Goal: Transaction & Acquisition: Purchase product/service

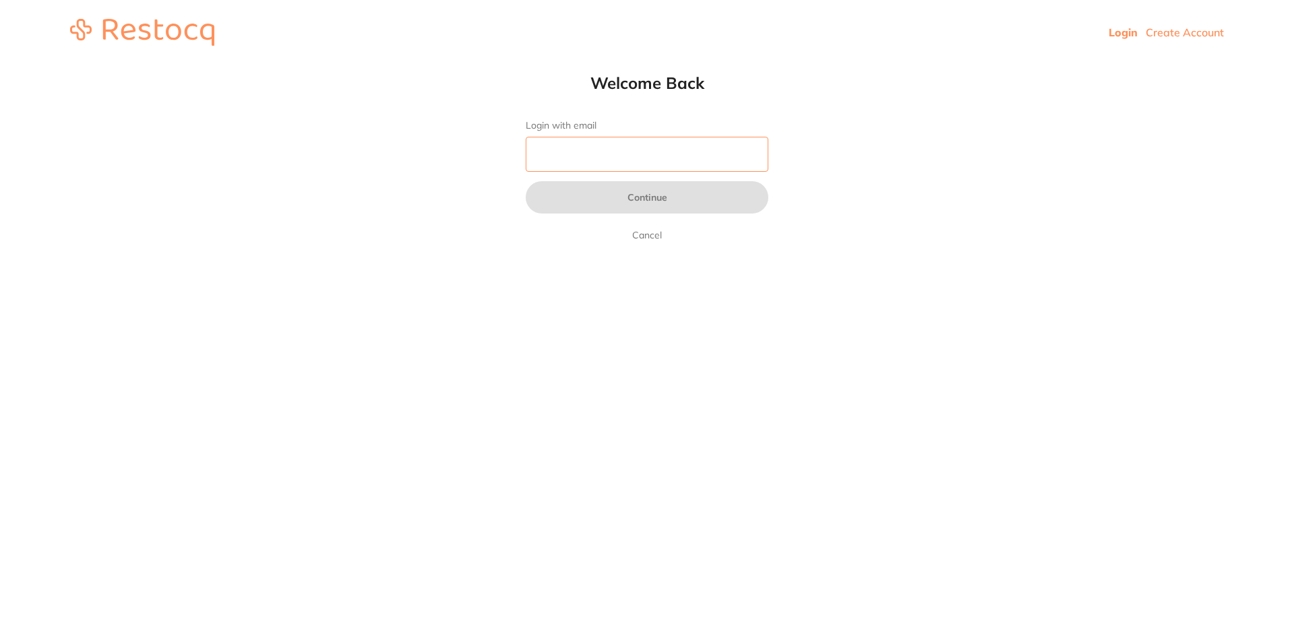
click at [649, 152] on input "Login with email" at bounding box center [647, 154] width 243 height 35
type input "[EMAIL_ADDRESS][DOMAIN_NAME]"
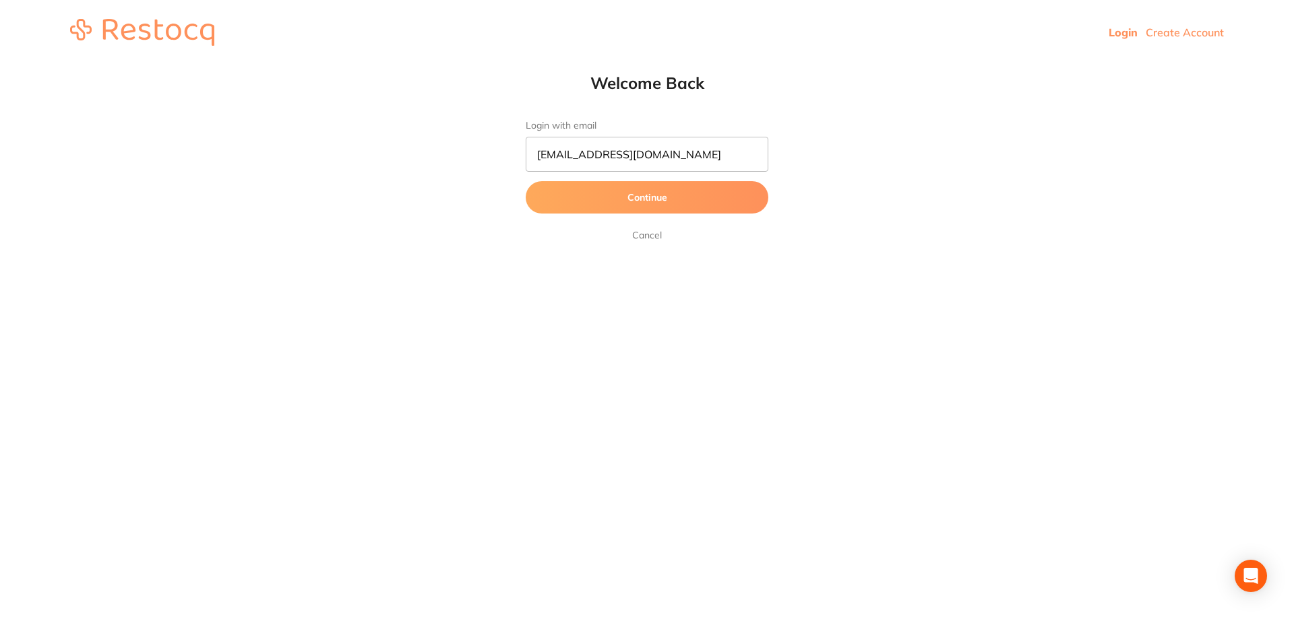
click at [648, 201] on button "Continue" at bounding box center [647, 197] width 243 height 32
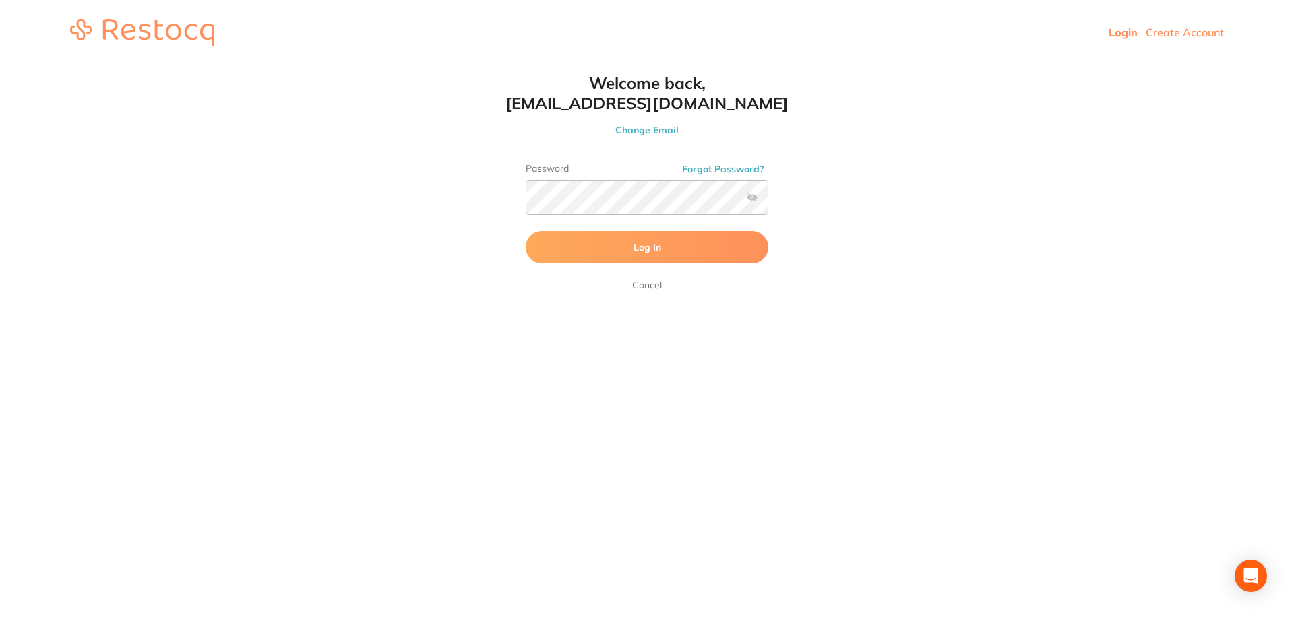
click at [694, 247] on button "Log In" at bounding box center [647, 247] width 243 height 32
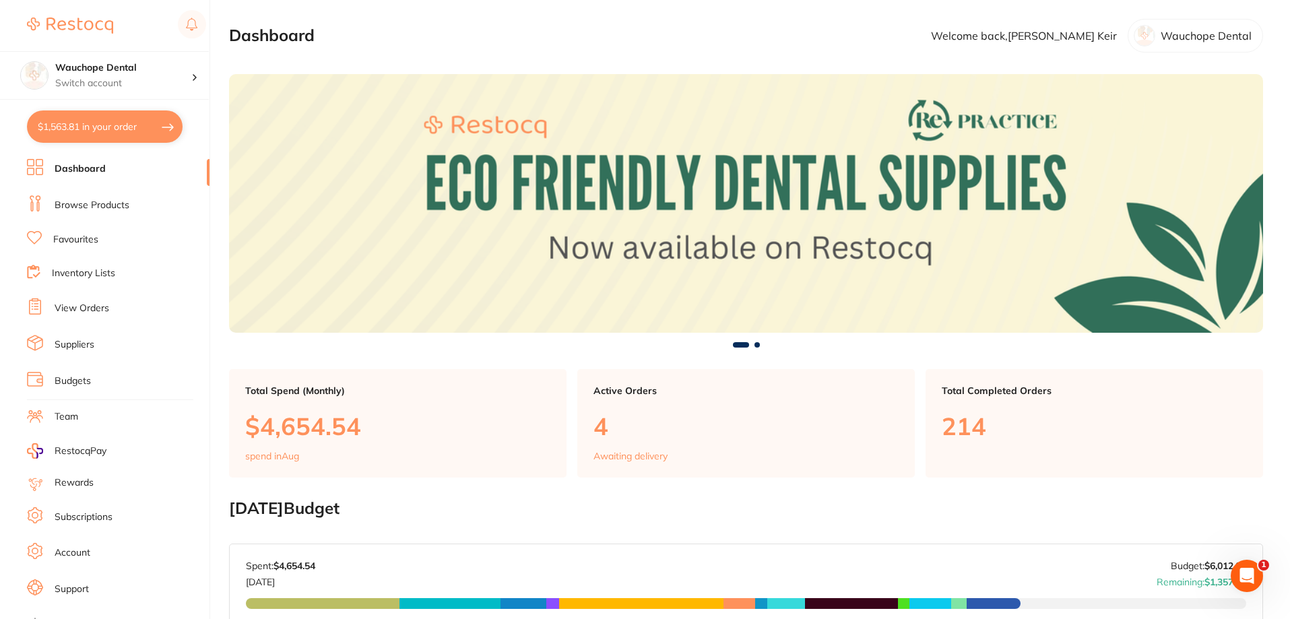
click at [121, 128] on button "$1,563.81 in your order" at bounding box center [105, 127] width 156 height 32
checkbox input "true"
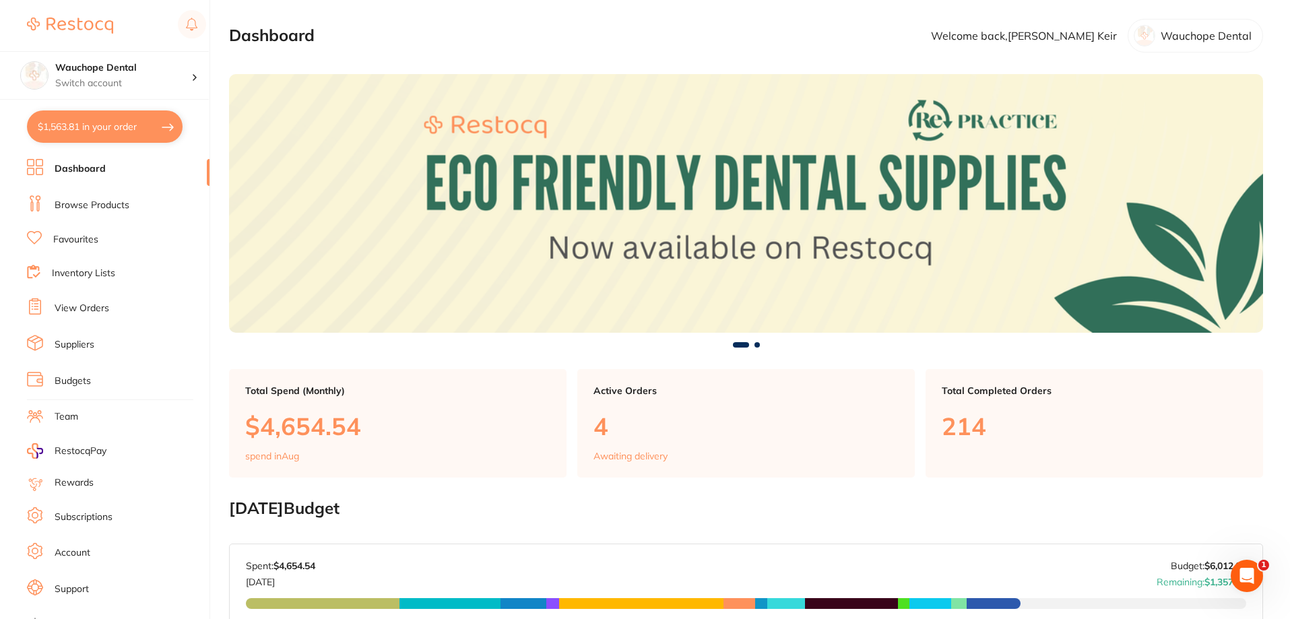
checkbox input "true"
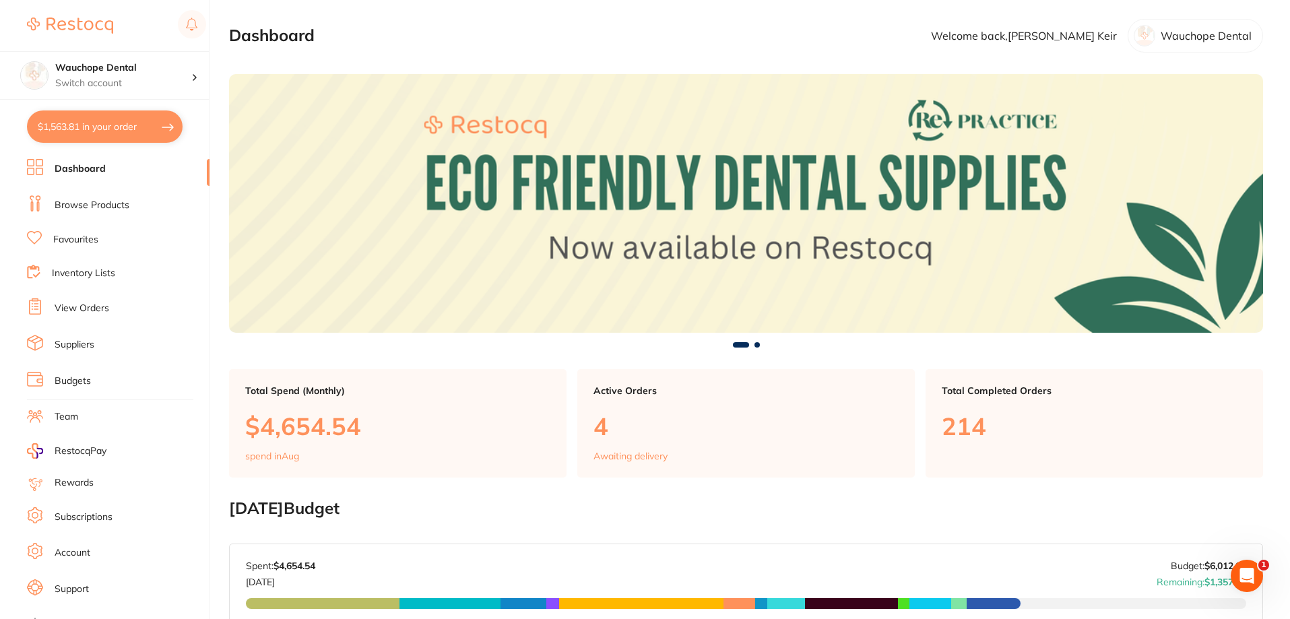
checkbox input "true"
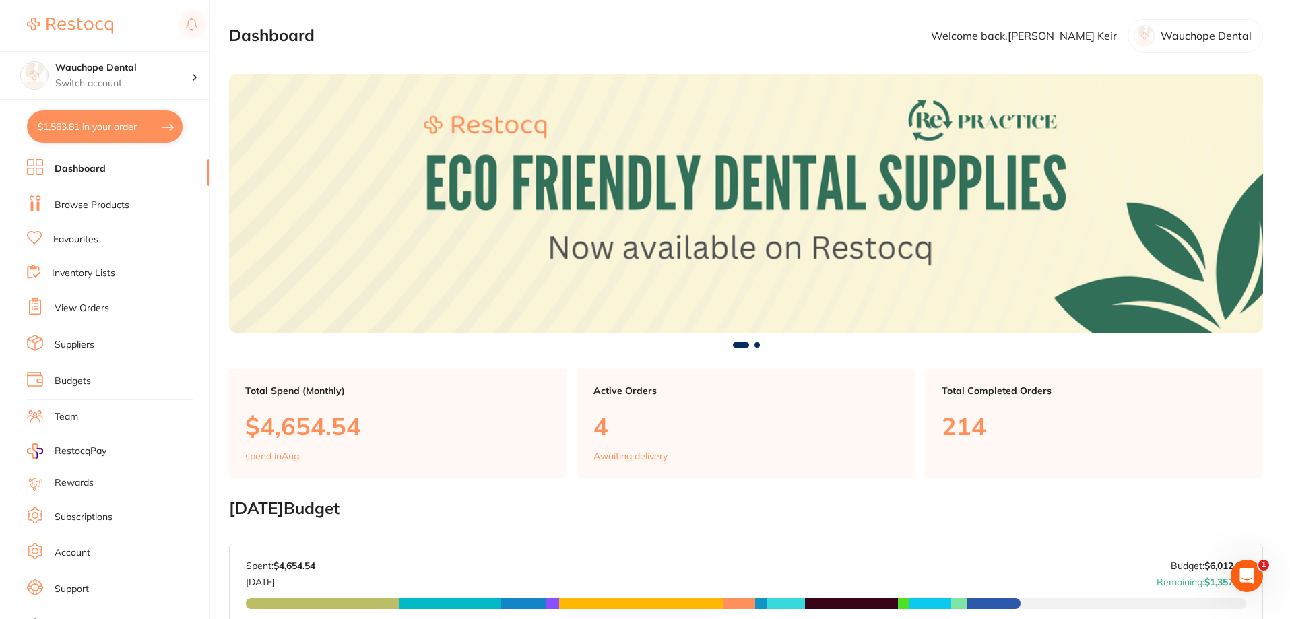
checkbox input "true"
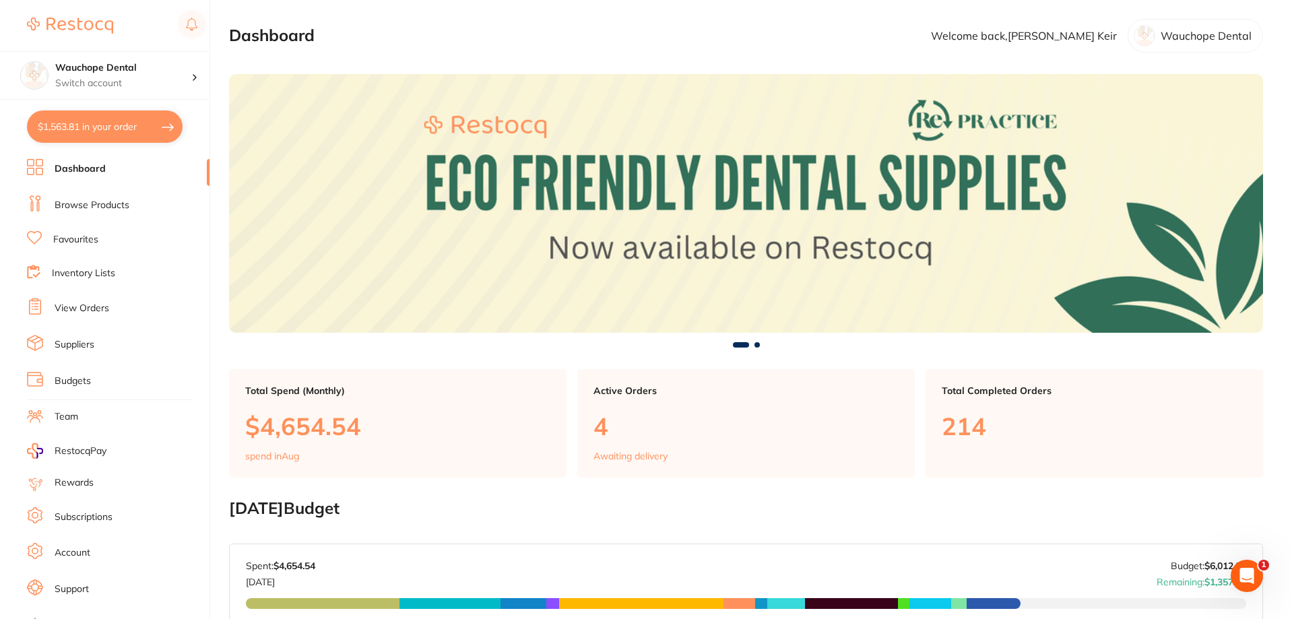
checkbox input "true"
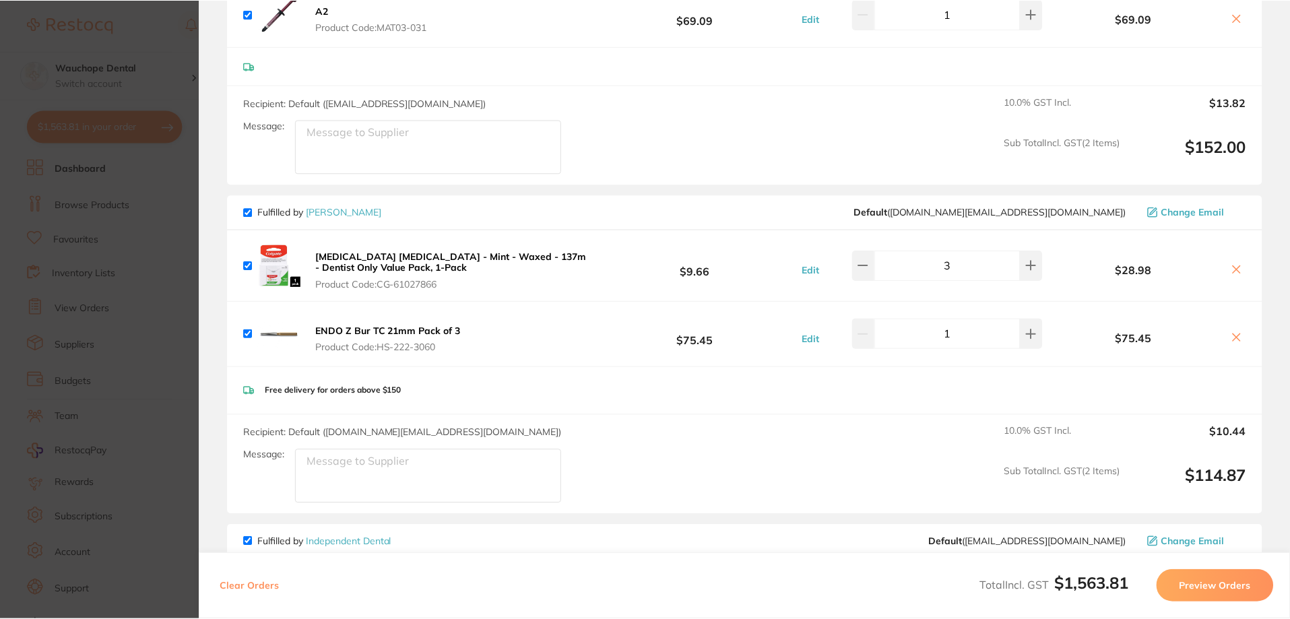
scroll to position [943, 0]
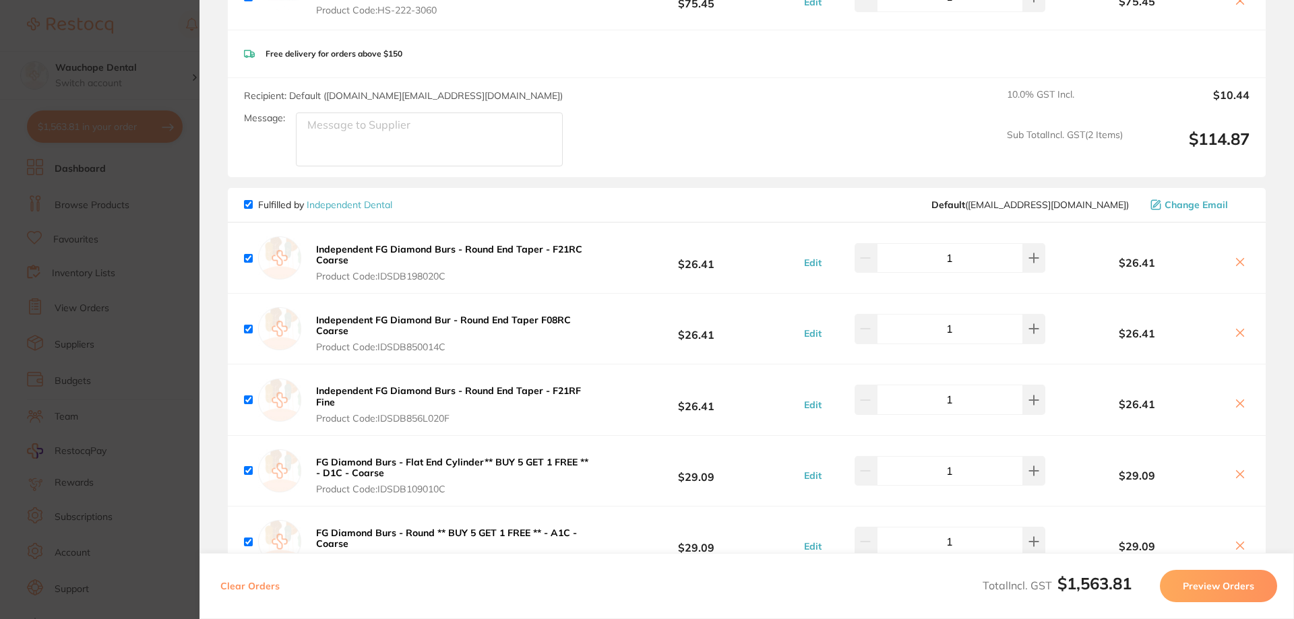
click at [36, 518] on section "Update RRP Set your pre negotiated price for this item. Item Agreed RRP (excl. …" at bounding box center [647, 309] width 1294 height 619
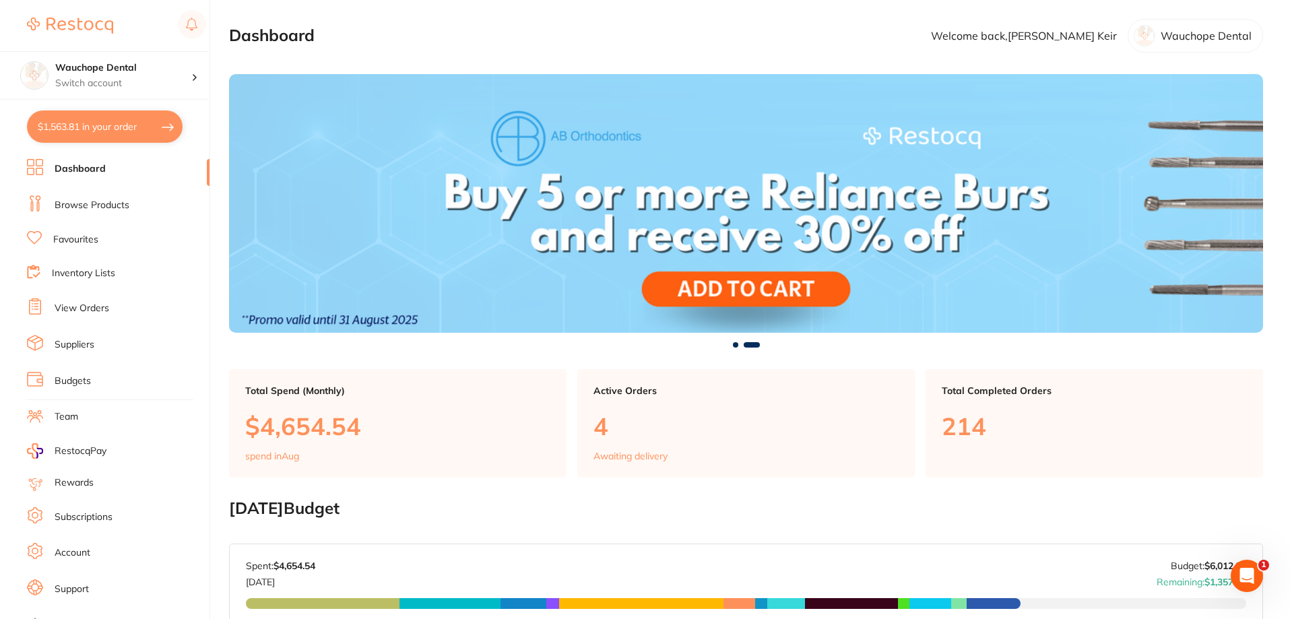
click at [87, 254] on ul "Dashboard Browse Products Favourites Inventory Lists View Orders Suppliers Budg…" at bounding box center [118, 391] width 183 height 465
click at [88, 248] on li "Favourites" at bounding box center [118, 240] width 183 height 18
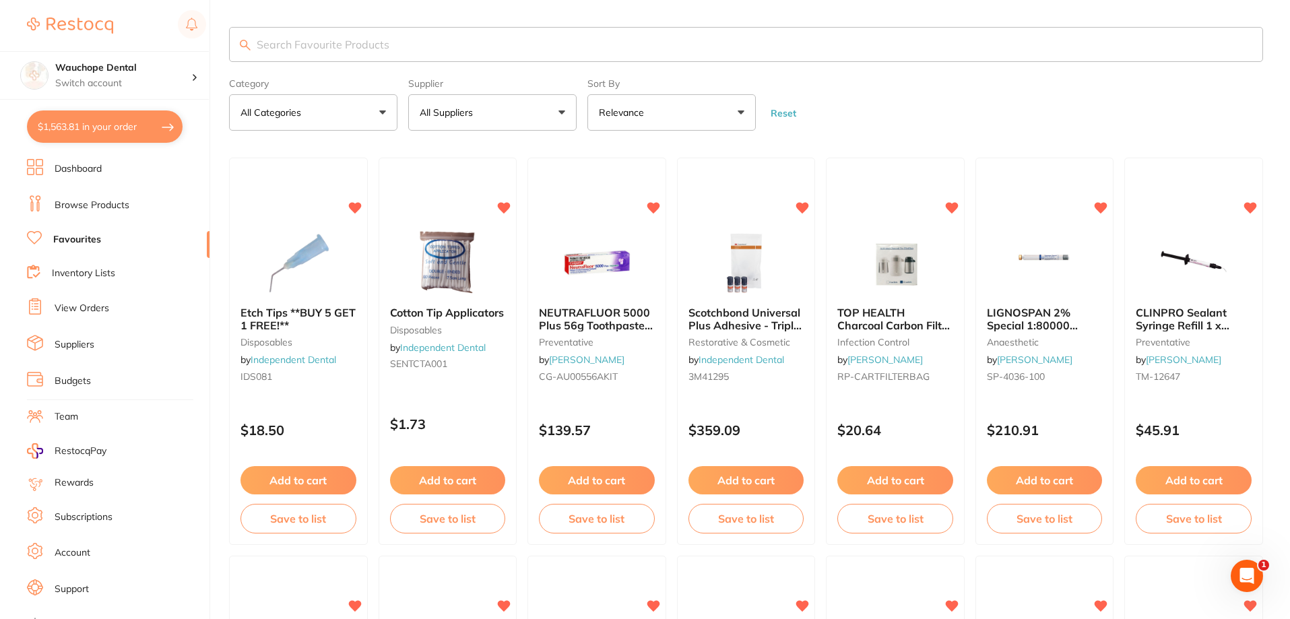
click at [458, 39] on input "search" at bounding box center [746, 44] width 1034 height 35
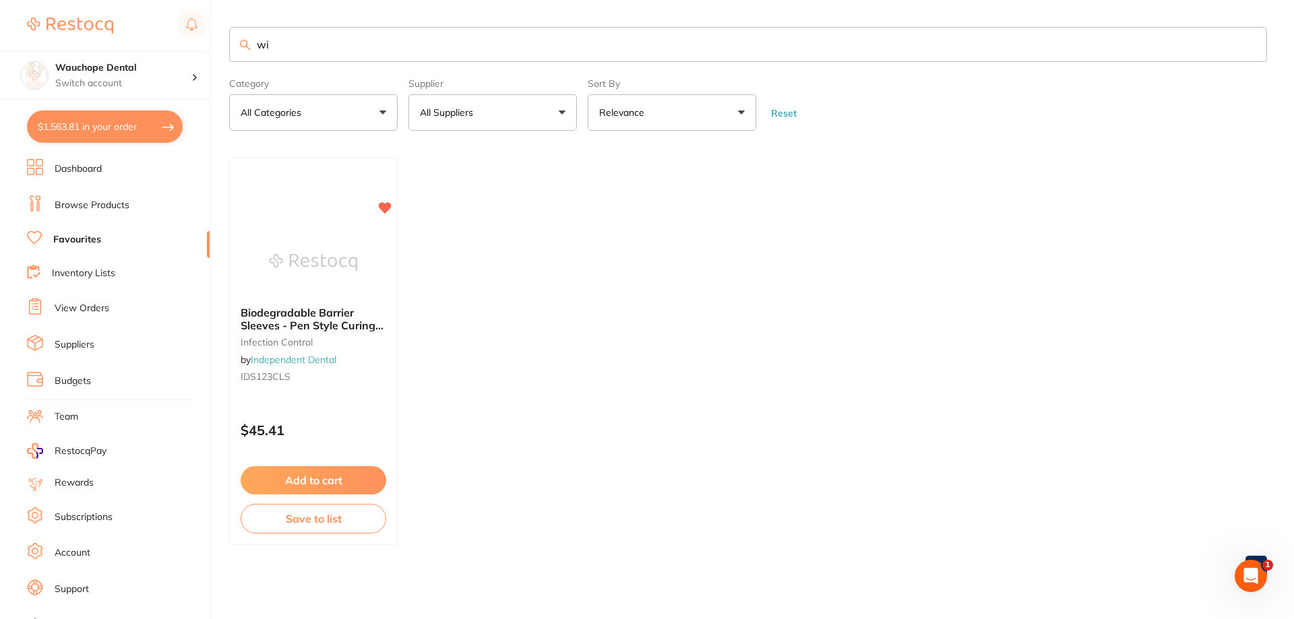
type input "w"
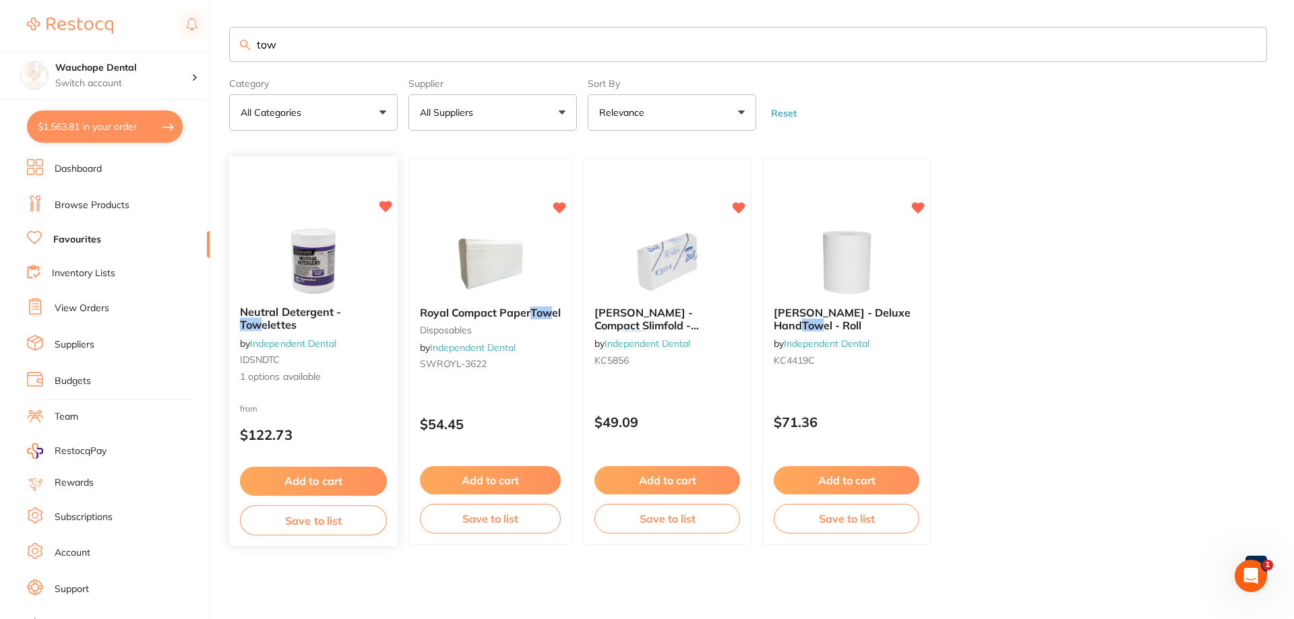
type input "tow"
click at [280, 225] on div "Neutral Detergent - Tow elettes by Independent Dental IDSNDTC 1 options availab…" at bounding box center [313, 352] width 170 height 392
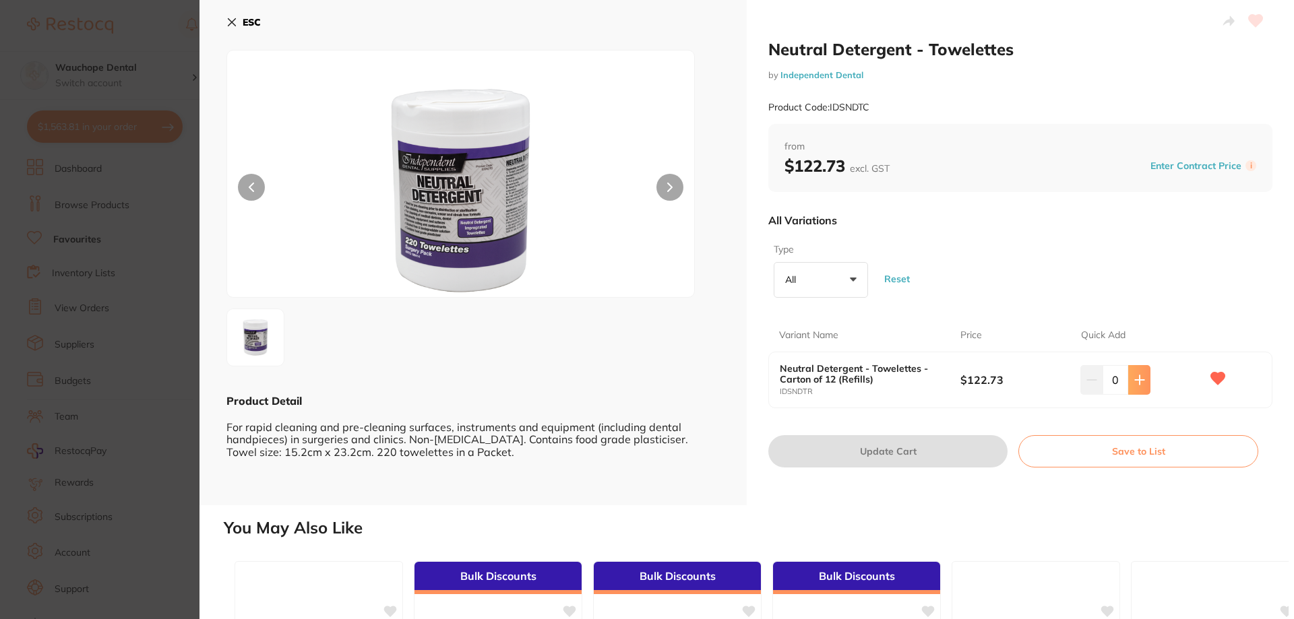
click at [1134, 375] on icon at bounding box center [1139, 380] width 11 height 11
type input "1"
click at [942, 450] on button "Update Cart" at bounding box center [887, 451] width 239 height 32
checkbox input "false"
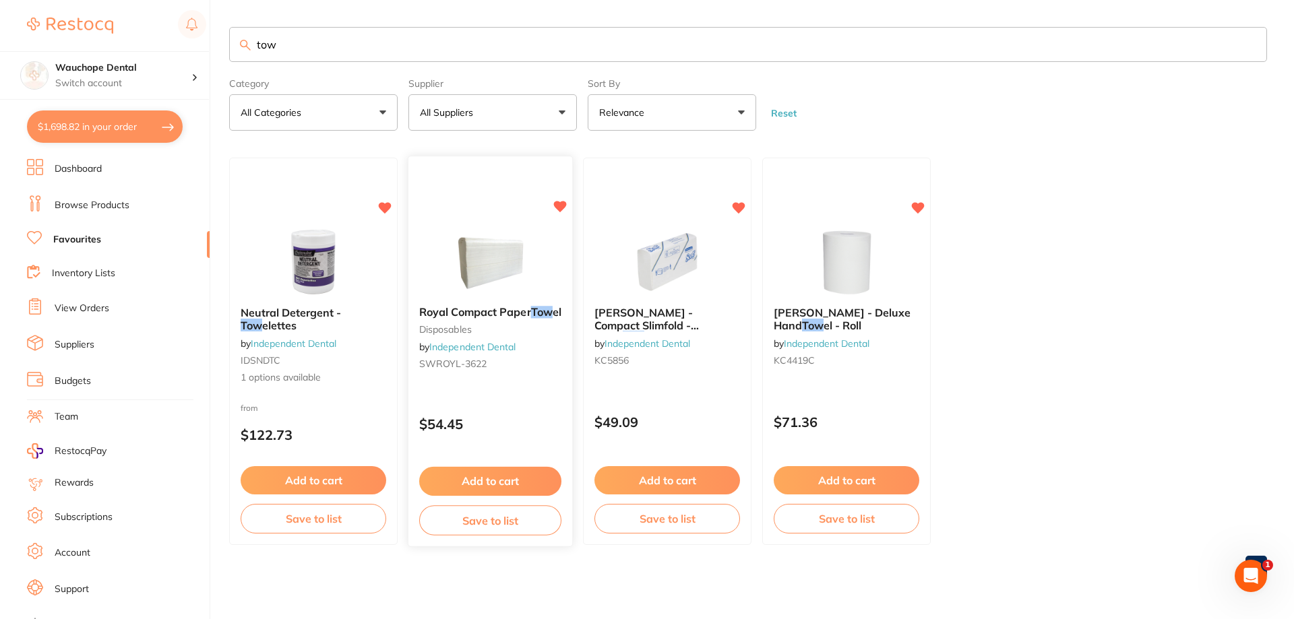
click at [470, 253] on img at bounding box center [490, 262] width 88 height 68
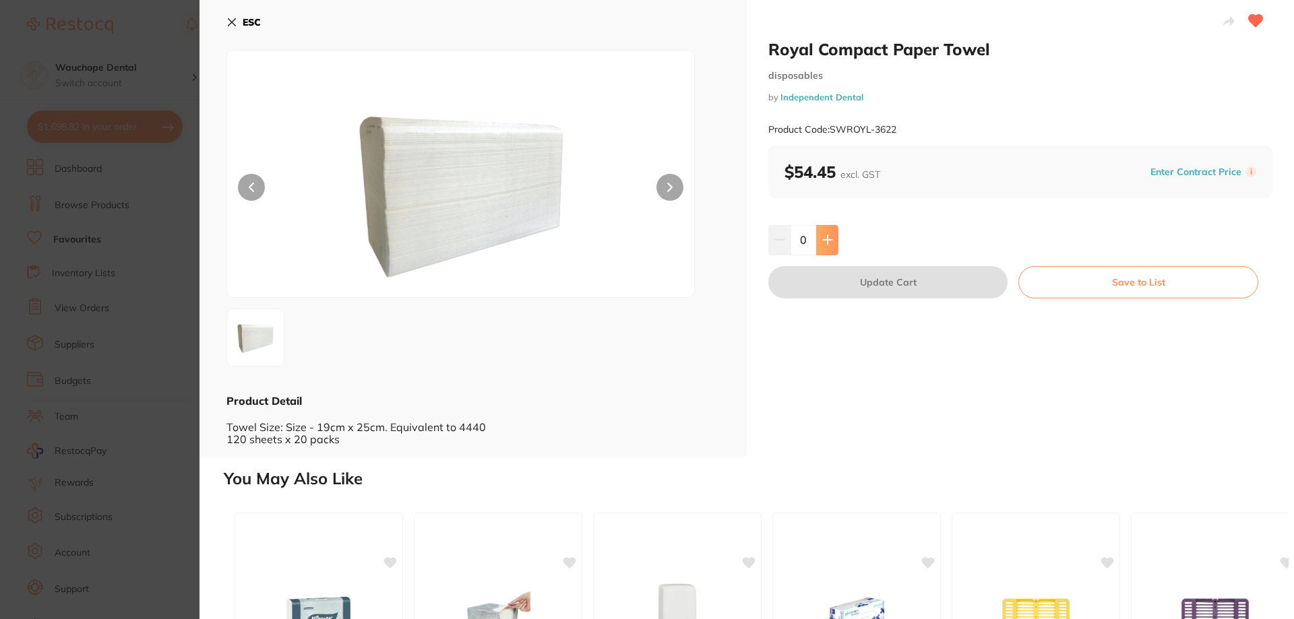
click at [831, 248] on button at bounding box center [827, 240] width 22 height 30
type input "1"
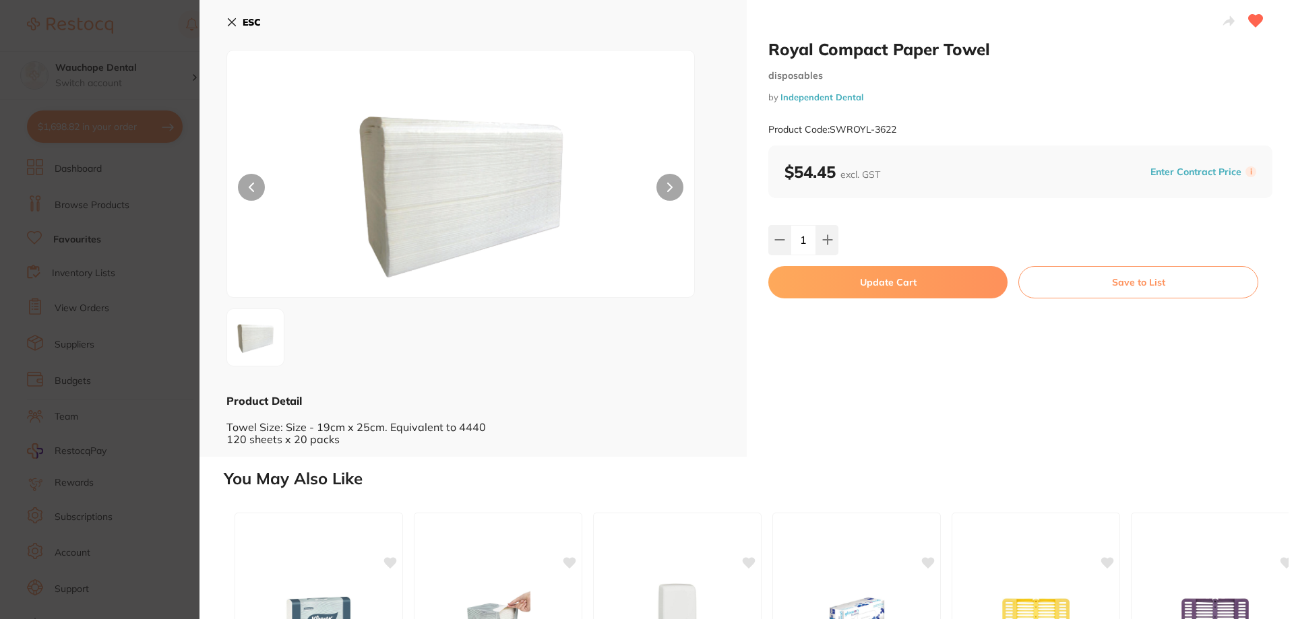
click at [849, 280] on button "Update Cart" at bounding box center [887, 282] width 239 height 32
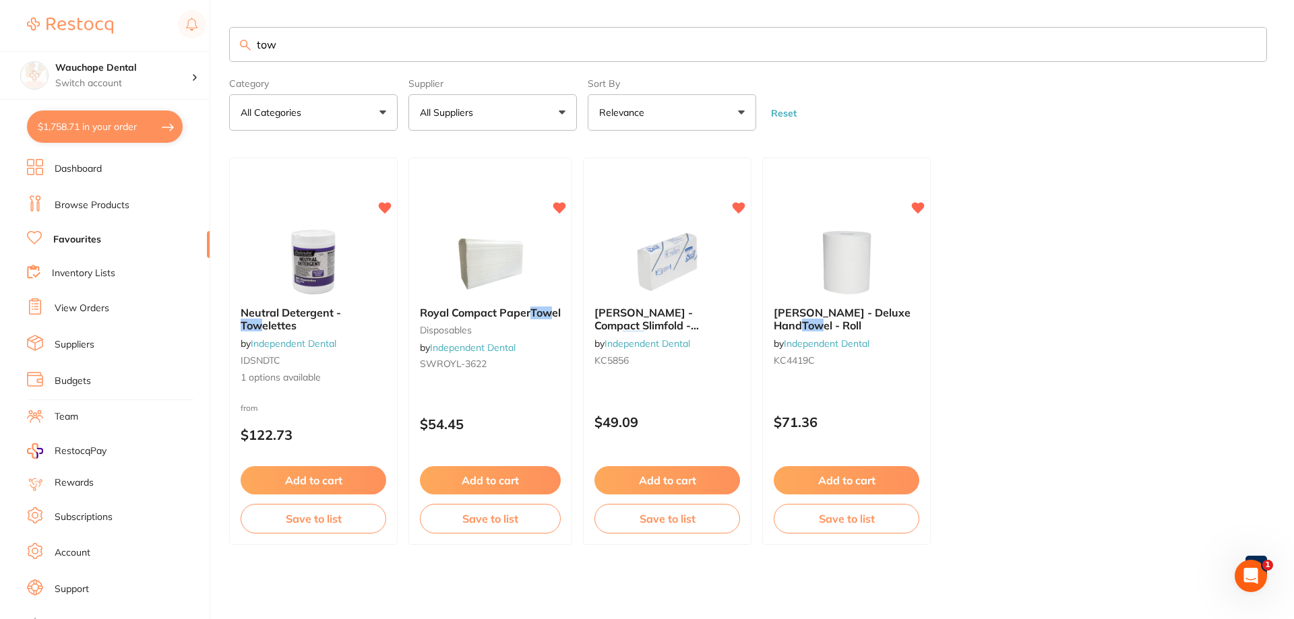
click at [119, 123] on button "$1,758.71 in your order" at bounding box center [105, 127] width 156 height 32
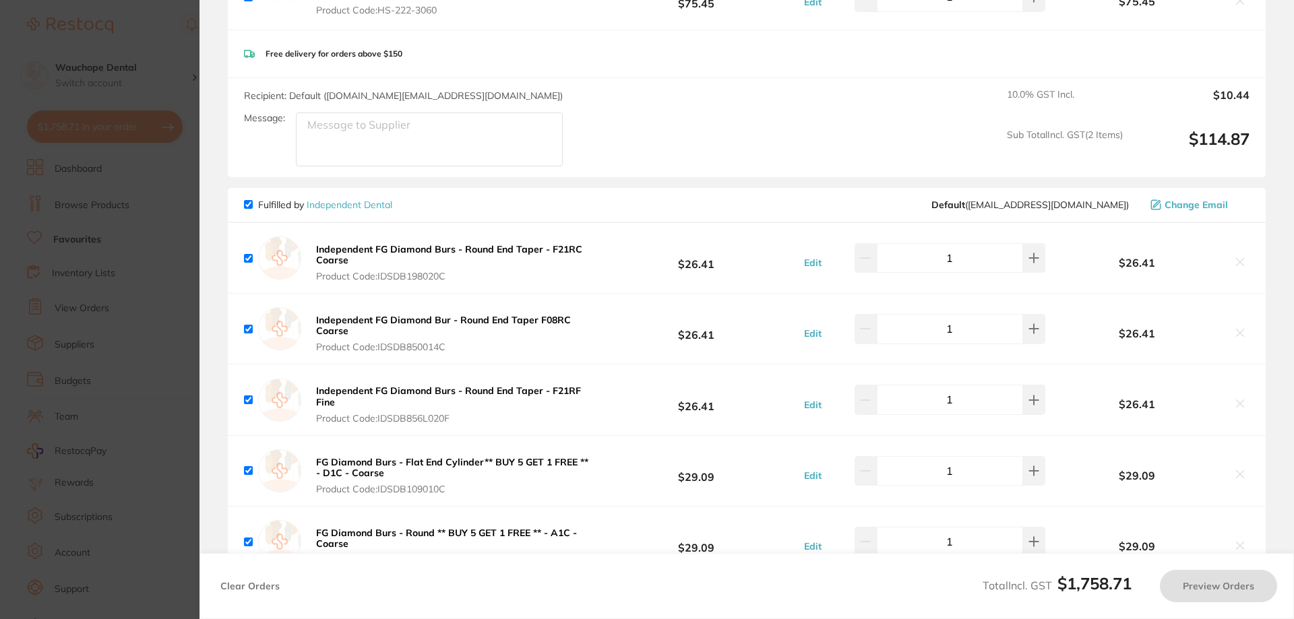
checkbox input "true"
click at [86, 151] on section "Update RRP Set your pre negotiated price for this item. Item Agreed RRP (excl. …" at bounding box center [647, 309] width 1294 height 619
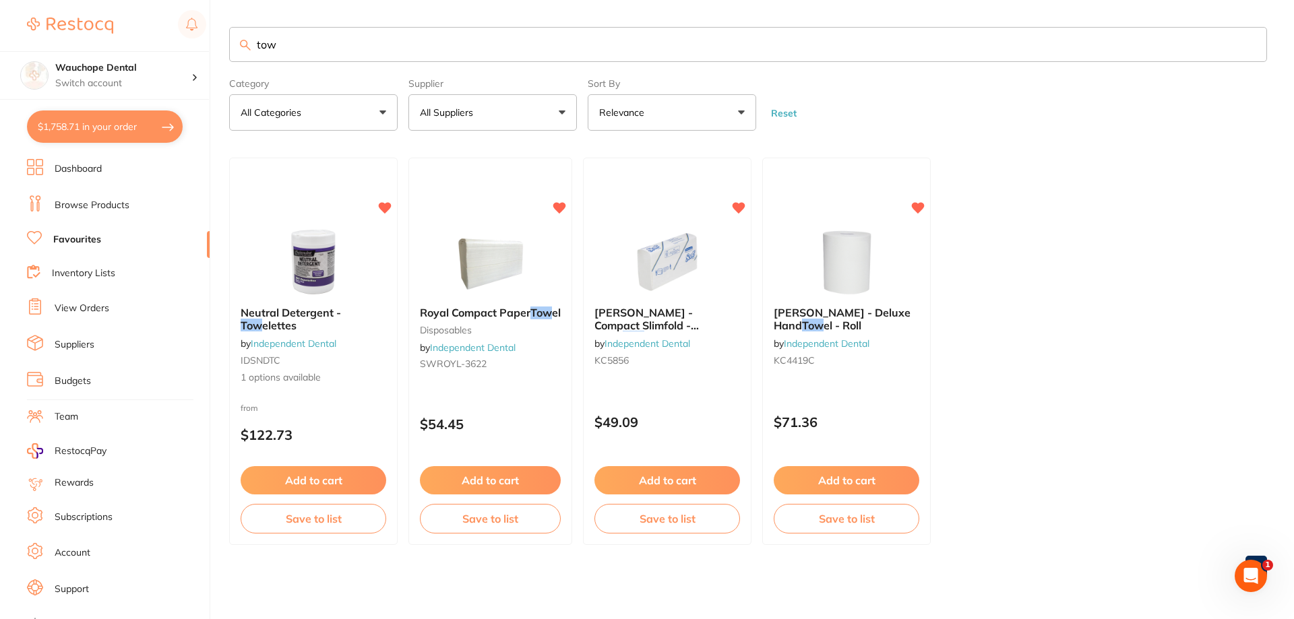
click at [346, 51] on input "tow" at bounding box center [748, 44] width 1038 height 35
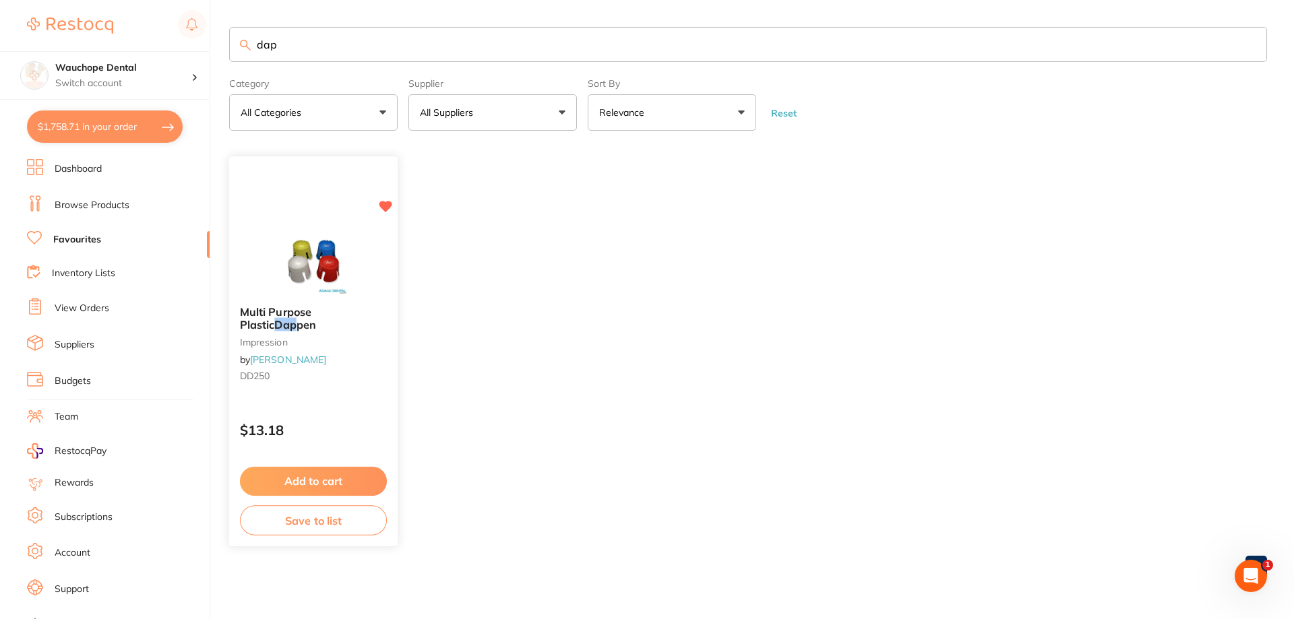
type input "dap"
click at [319, 204] on div "Multi Purpose Plastic Dap pen impression by Adam Dental DD250 $13.18 Add to car…" at bounding box center [313, 352] width 170 height 392
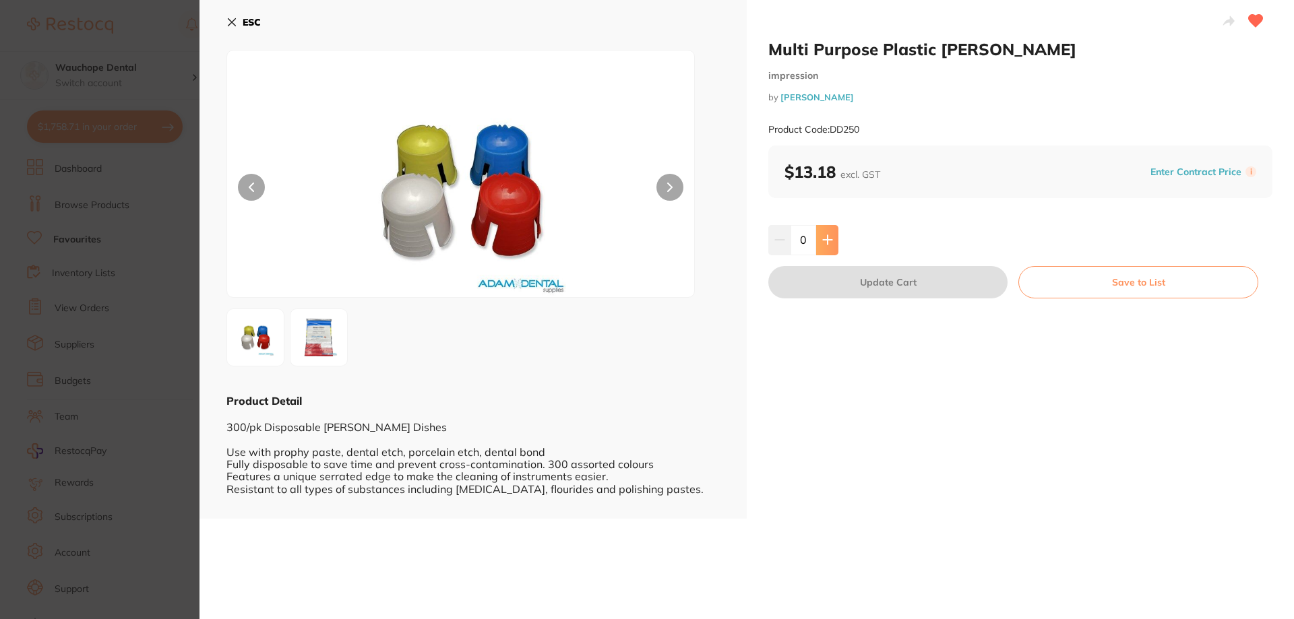
click at [824, 239] on icon at bounding box center [827, 239] width 11 height 11
type input "1"
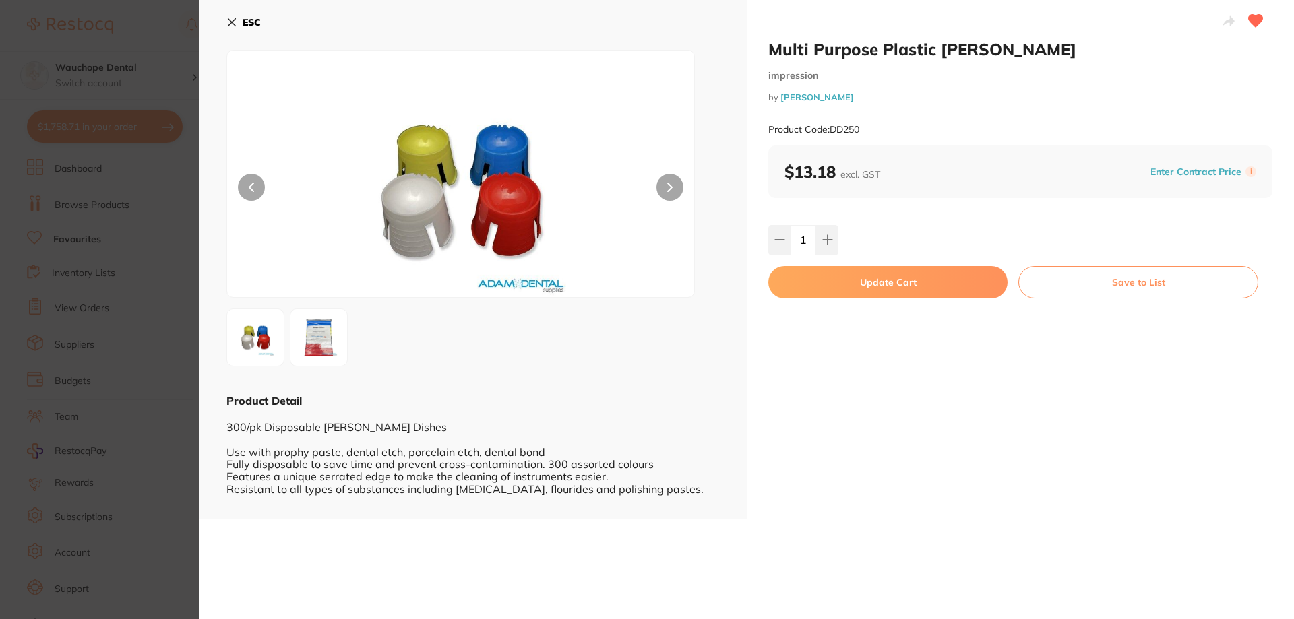
click at [830, 274] on button "Update Cart" at bounding box center [887, 282] width 239 height 32
checkbox input "false"
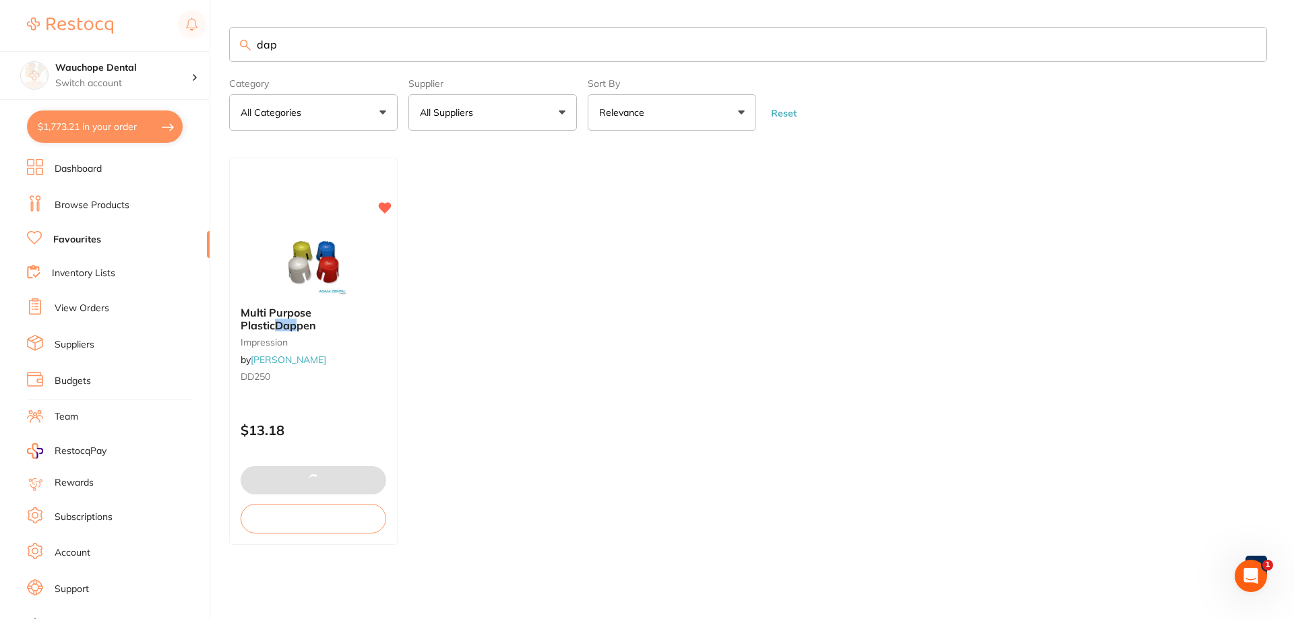
click at [290, 45] on input "dap" at bounding box center [748, 44] width 1038 height 35
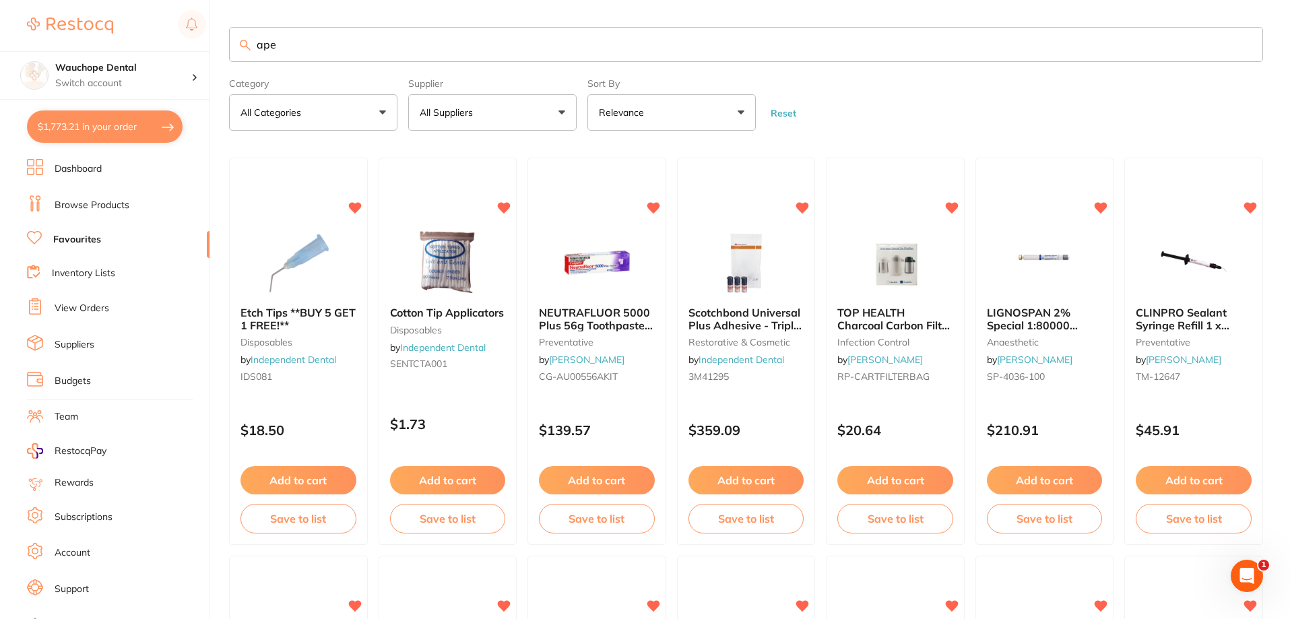
type input "apex"
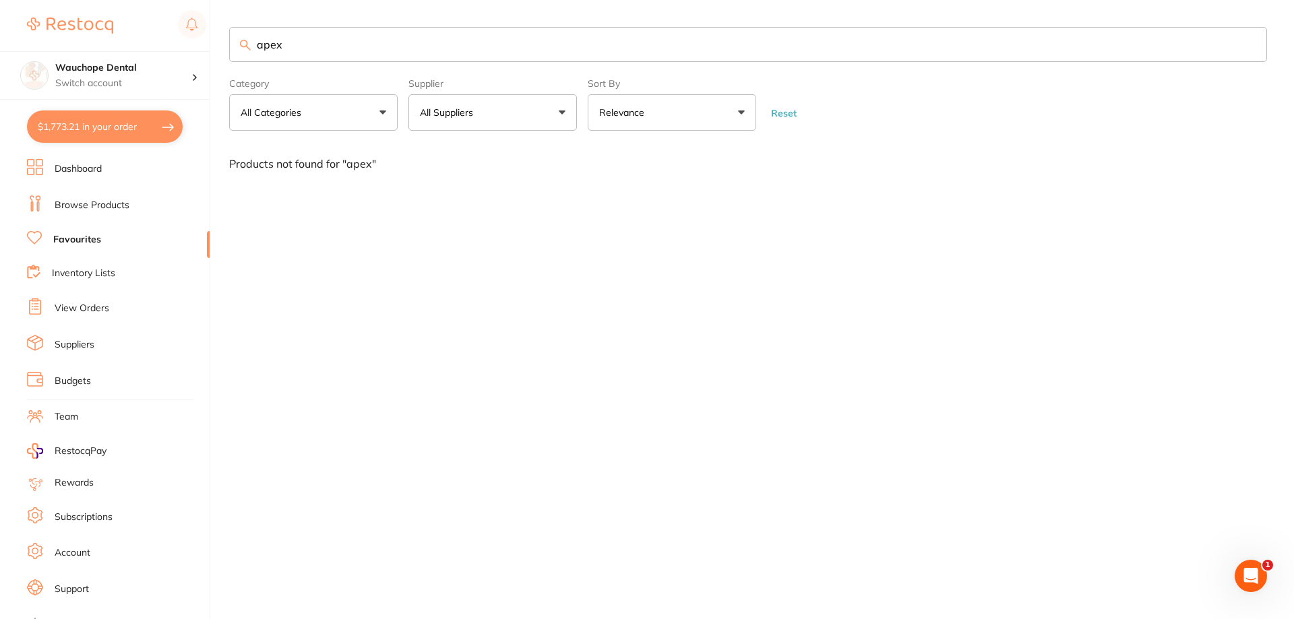
click at [125, 202] on link "Browse Products" at bounding box center [92, 205] width 75 height 13
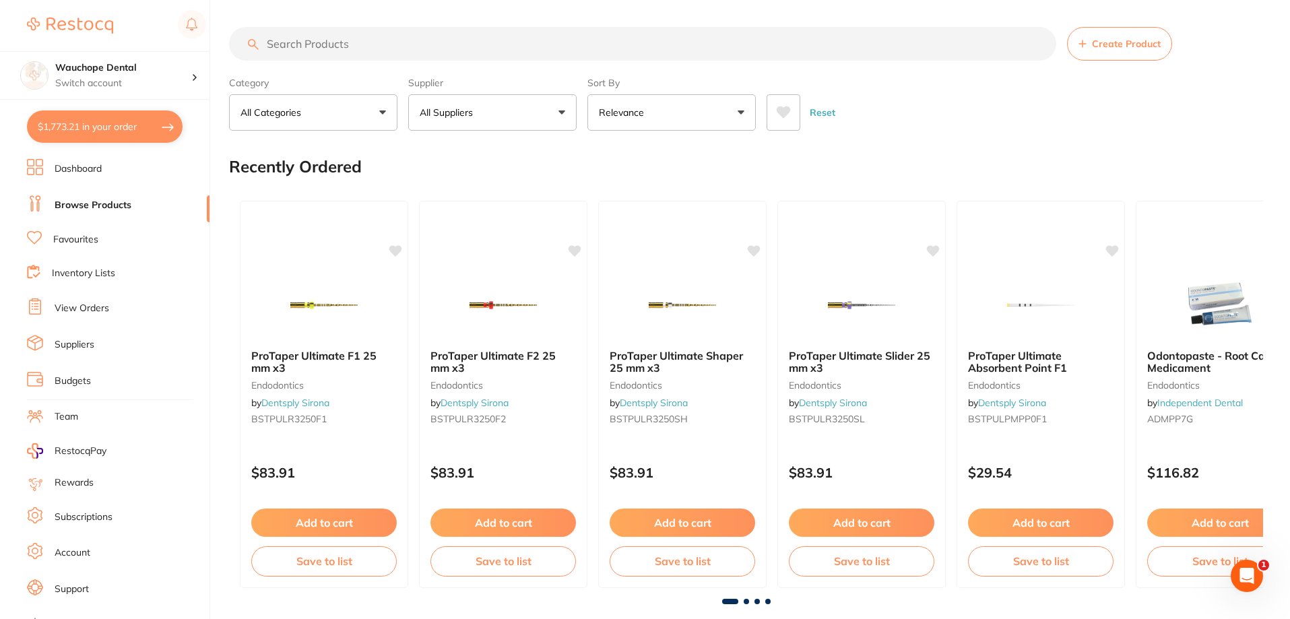
drag, startPoint x: 1058, startPoint y: 255, endPoint x: 385, endPoint y: 57, distance: 701.3
click at [1058, 255] on div "ProTaper Ultimate Absorbent Point F1 endodontics by Dentsply Sirona BSTPULPMPP0…" at bounding box center [1041, 394] width 168 height 387
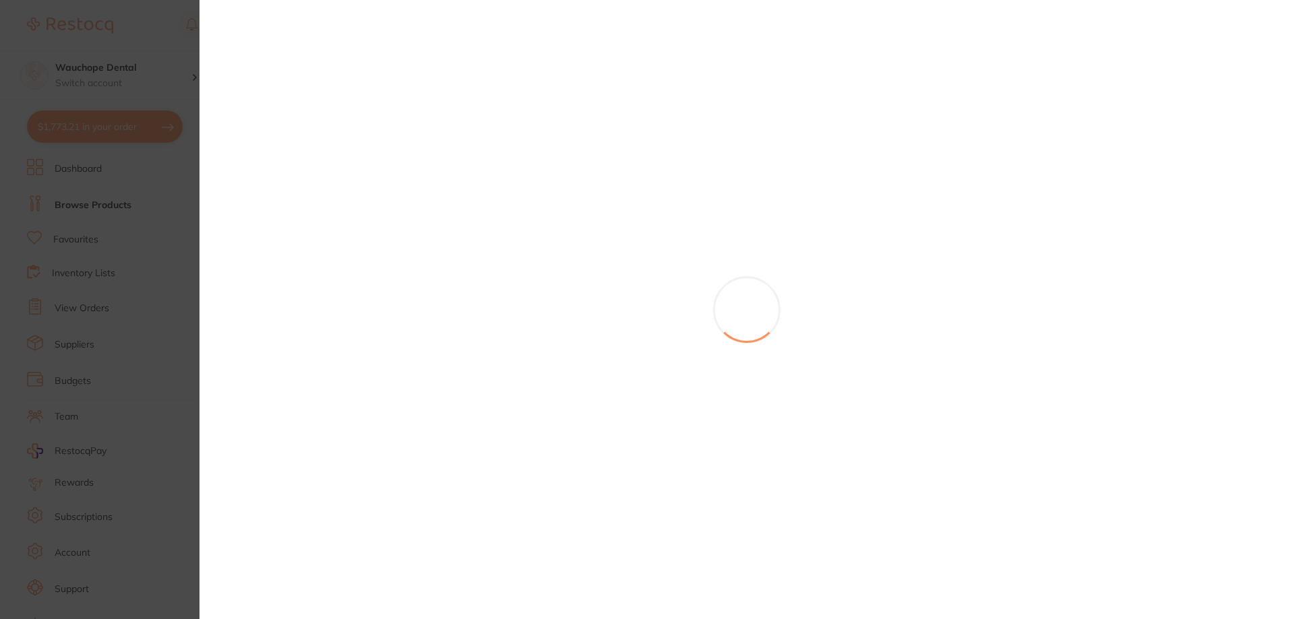
click at [69, 49] on section at bounding box center [647, 309] width 1294 height 619
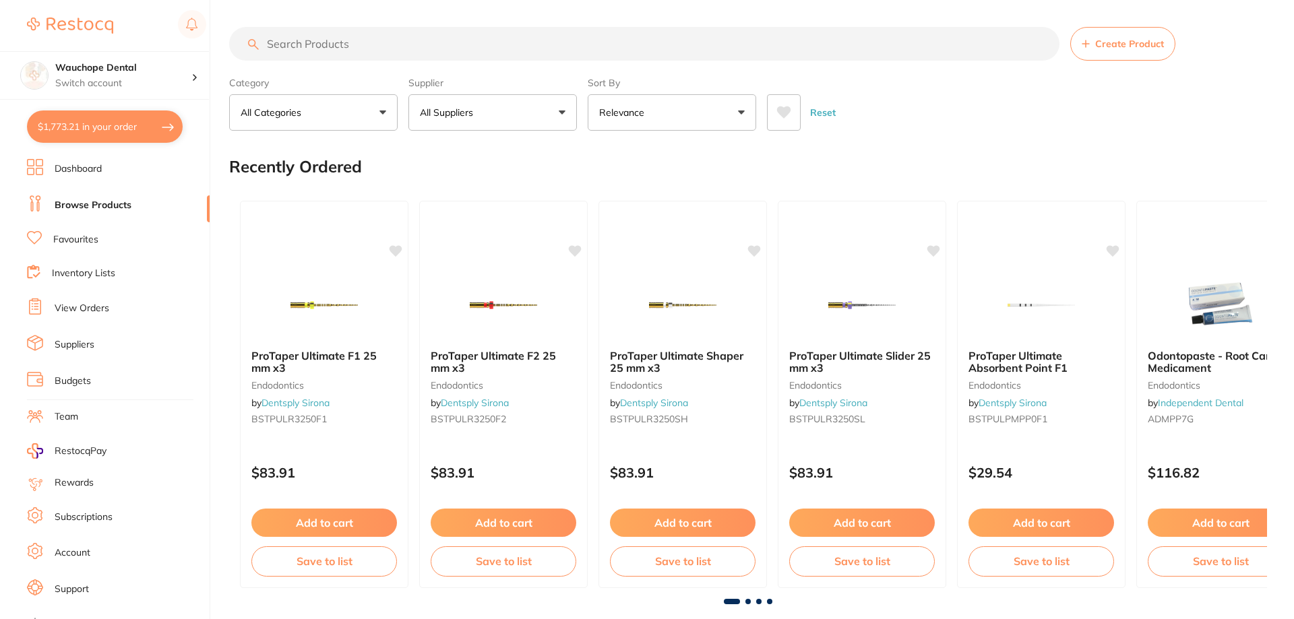
click at [282, 62] on section "Create Product Category All Categories All Categories 3D Printing anaesthetic a…" at bounding box center [746, 79] width 1034 height 104
click at [296, 52] on input "search" at bounding box center [642, 44] width 827 height 34
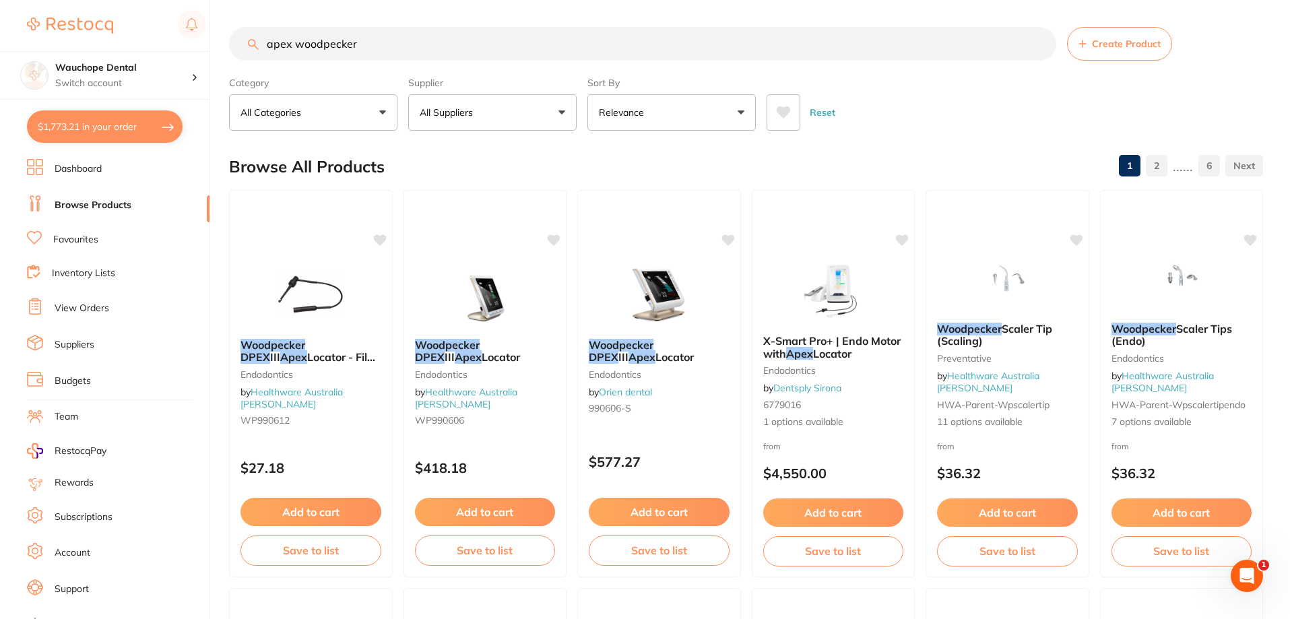
click at [452, 98] on button "All Suppliers" at bounding box center [492, 112] width 168 height 36
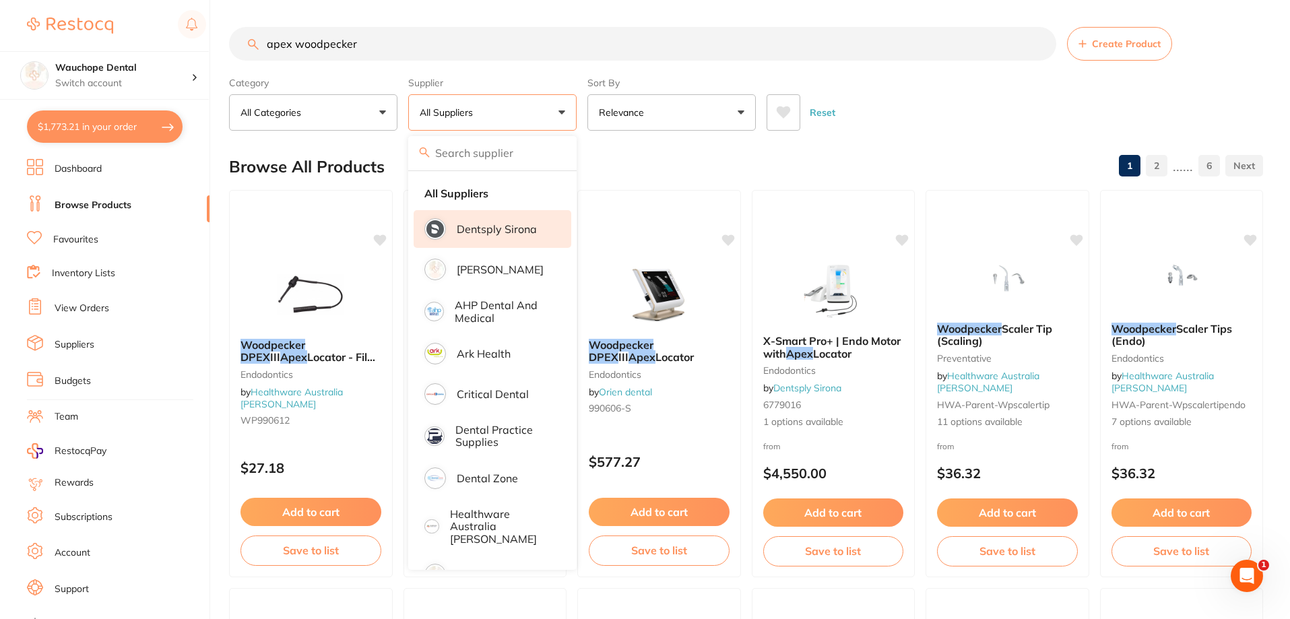
click at [483, 238] on li "Dentsply Sirona" at bounding box center [493, 229] width 158 height 38
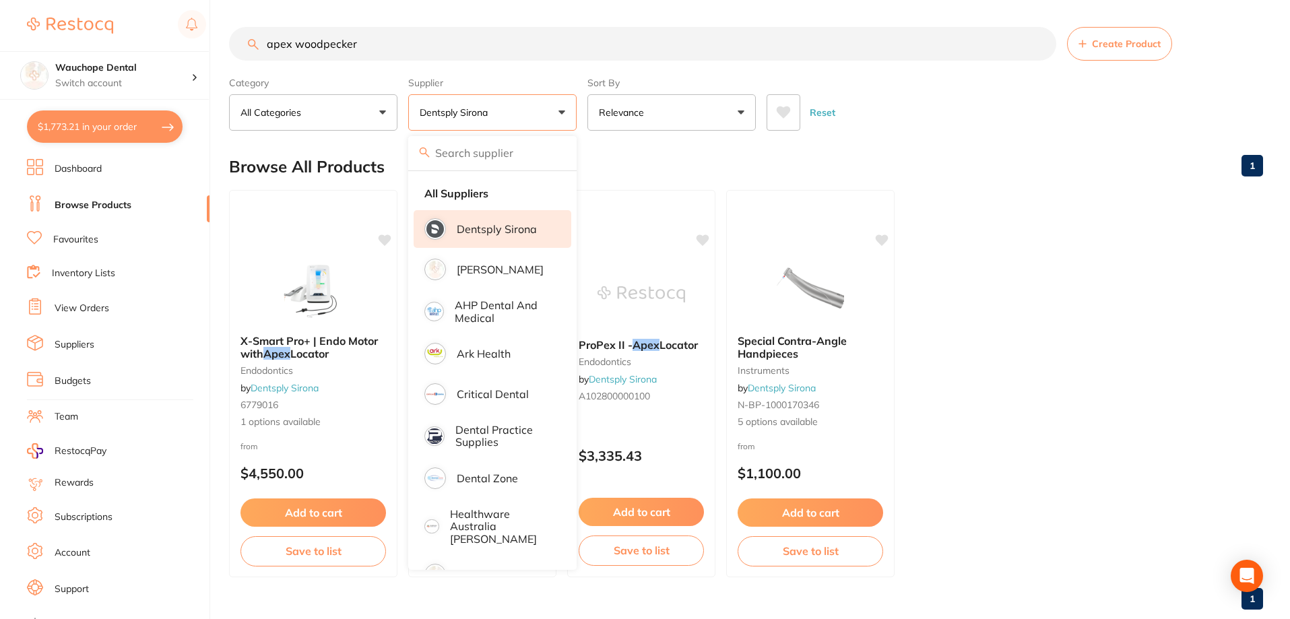
click at [628, 167] on div "Browse All Products 1" at bounding box center [746, 166] width 1034 height 45
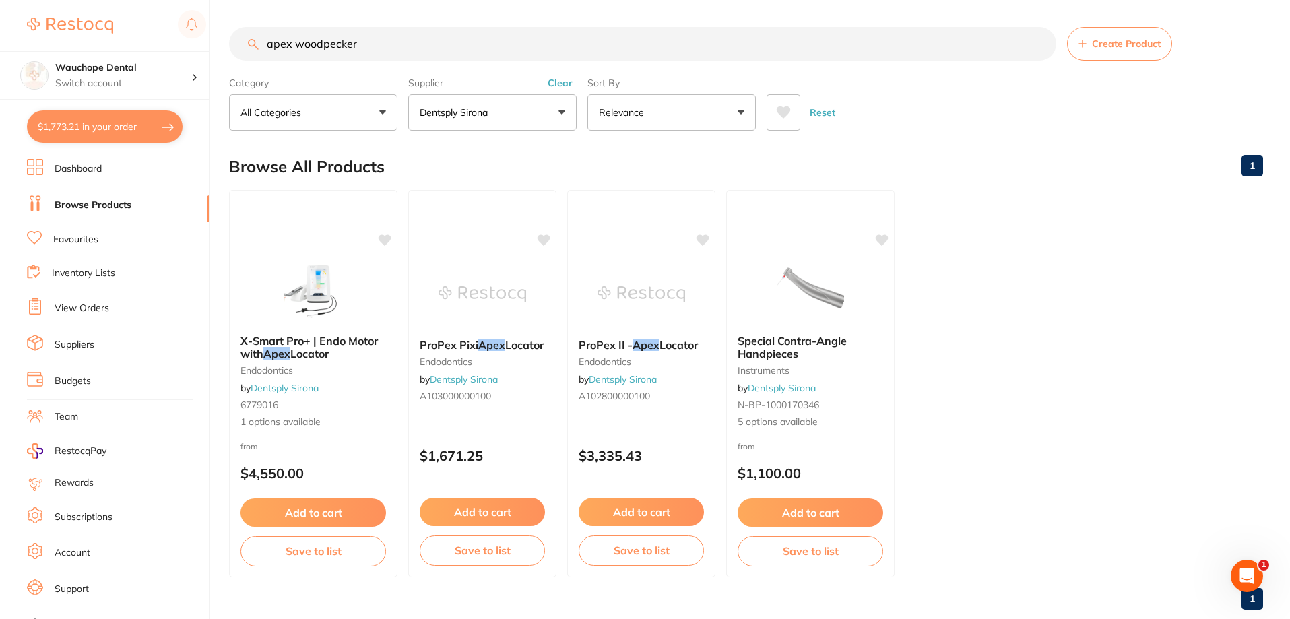
drag, startPoint x: 293, startPoint y: 44, endPoint x: 237, endPoint y: 54, distance: 56.8
click at [237, 54] on input "apex woodpecker" at bounding box center [642, 44] width 827 height 34
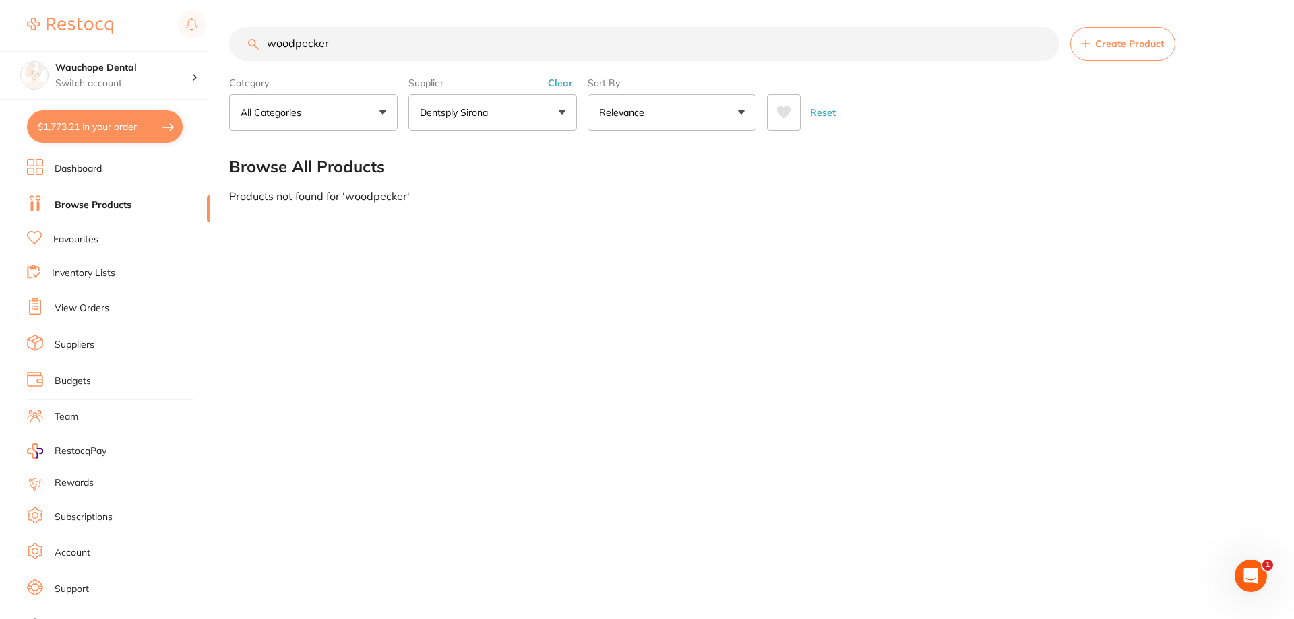
click at [364, 48] on input "woodpecker" at bounding box center [644, 44] width 830 height 34
click at [267, 40] on input "woodpecker" at bounding box center [644, 44] width 830 height 34
click at [461, 113] on p "Dentsply Sirona" at bounding box center [456, 112] width 73 height 13
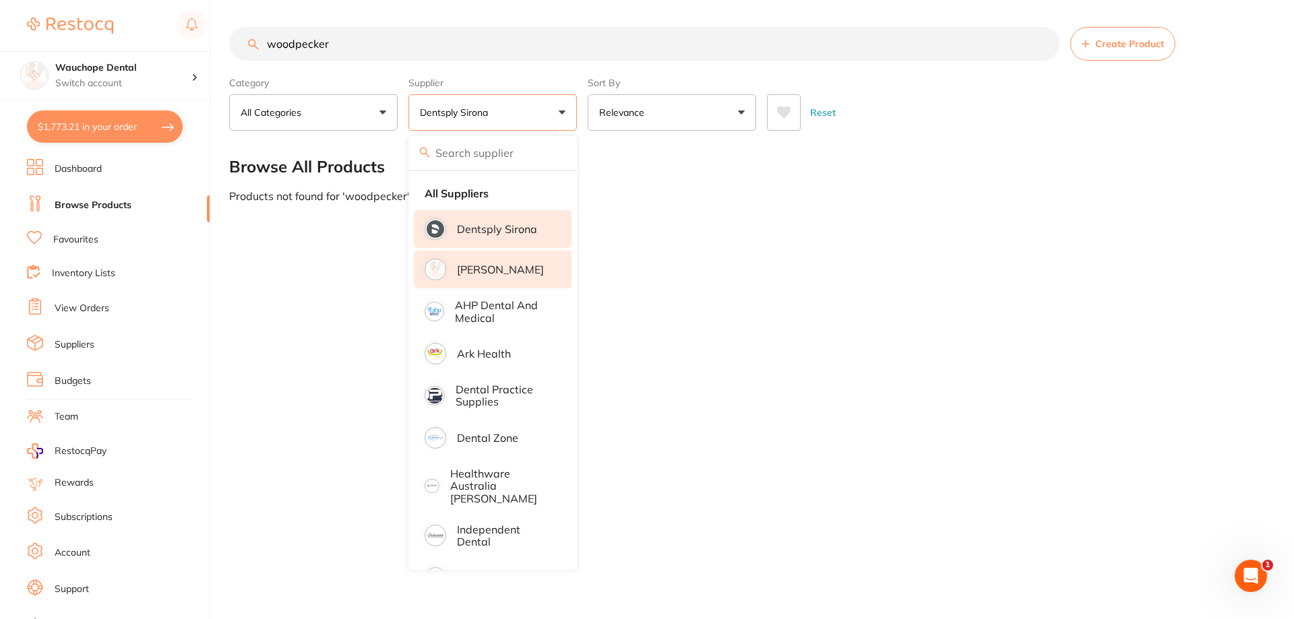
click at [486, 273] on p "[PERSON_NAME]" at bounding box center [500, 269] width 87 height 12
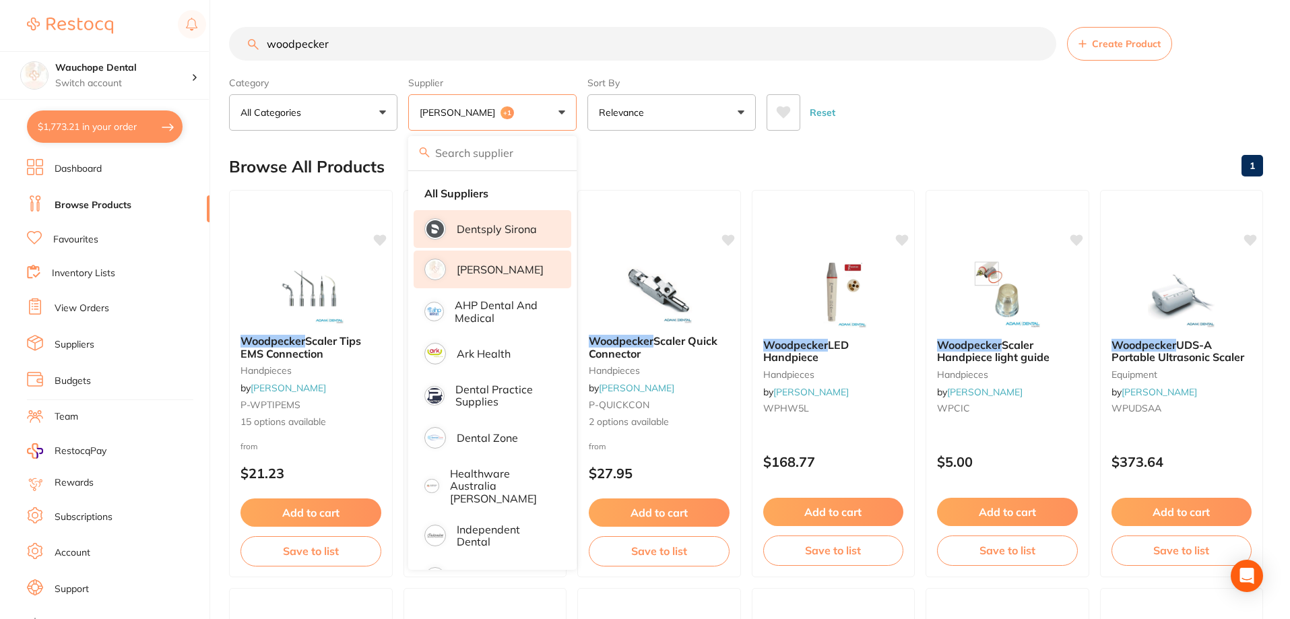
click at [650, 173] on div "Browse All Products 1" at bounding box center [746, 166] width 1034 height 45
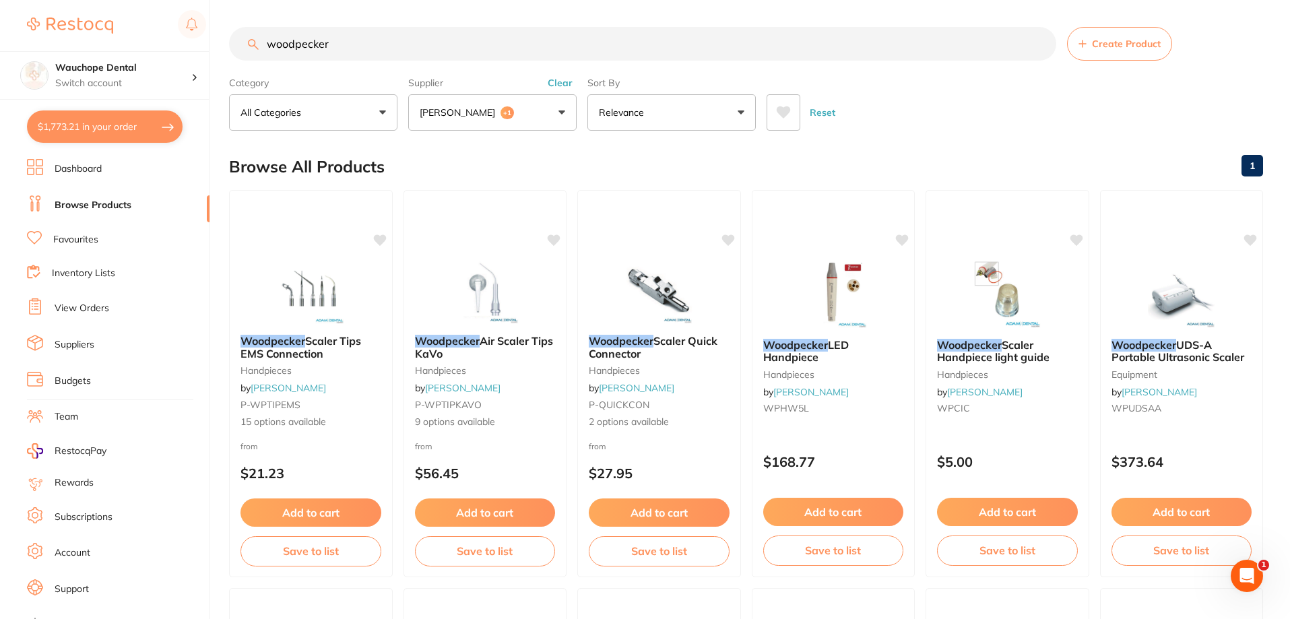
click at [525, 111] on button "Adam Dental +1" at bounding box center [492, 112] width 168 height 36
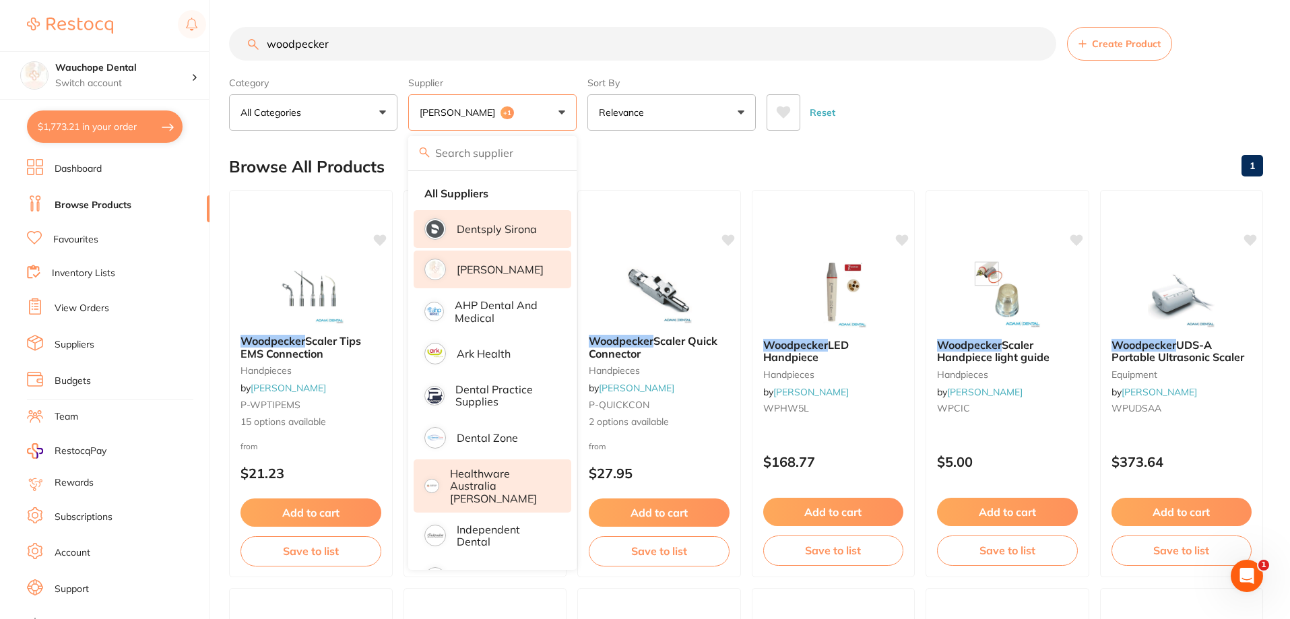
scroll to position [67, 0]
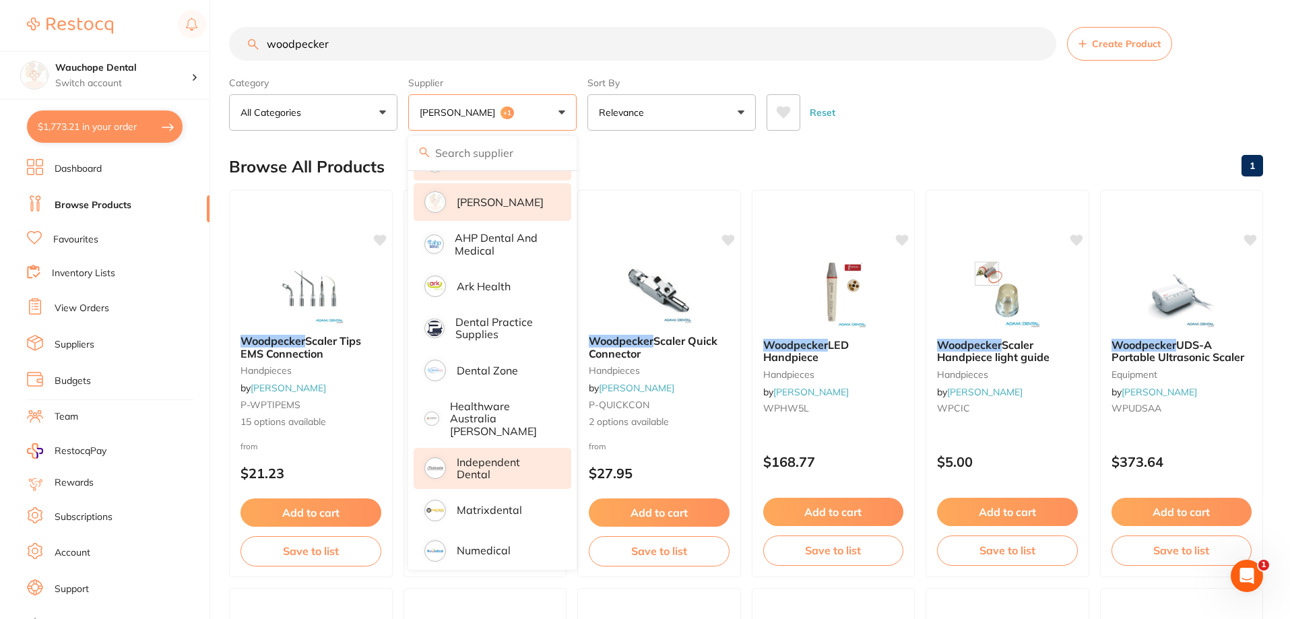
click at [509, 459] on p "Independent Dental" at bounding box center [505, 468] width 96 height 25
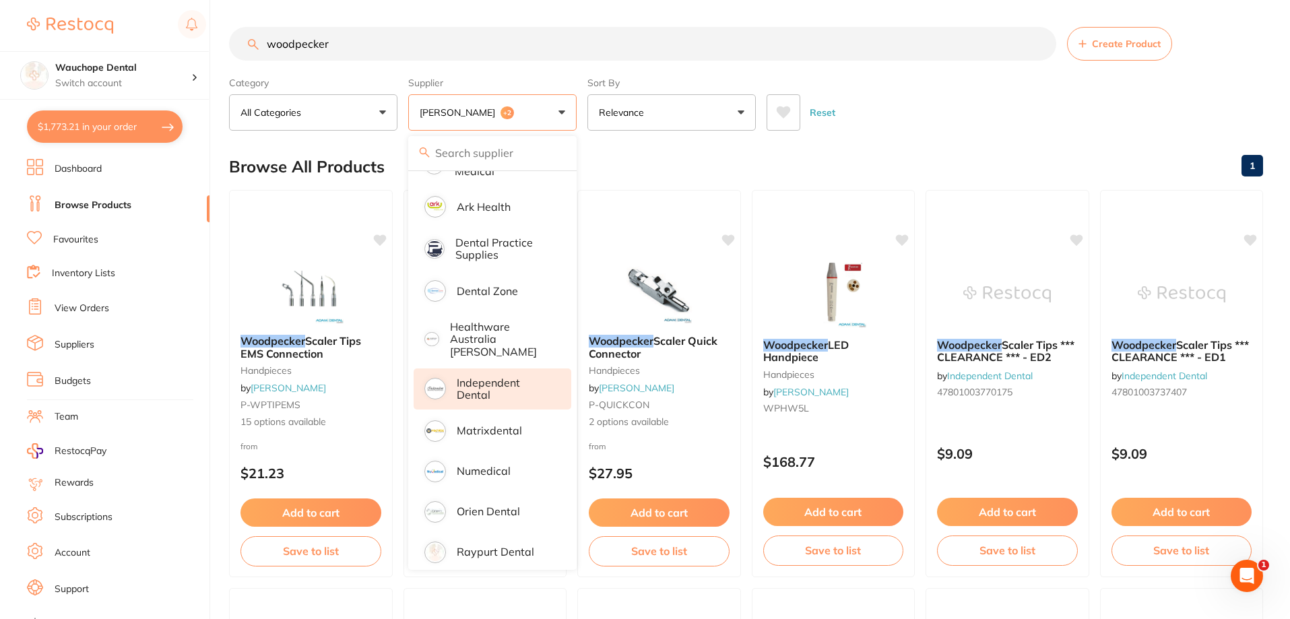
scroll to position [0, 0]
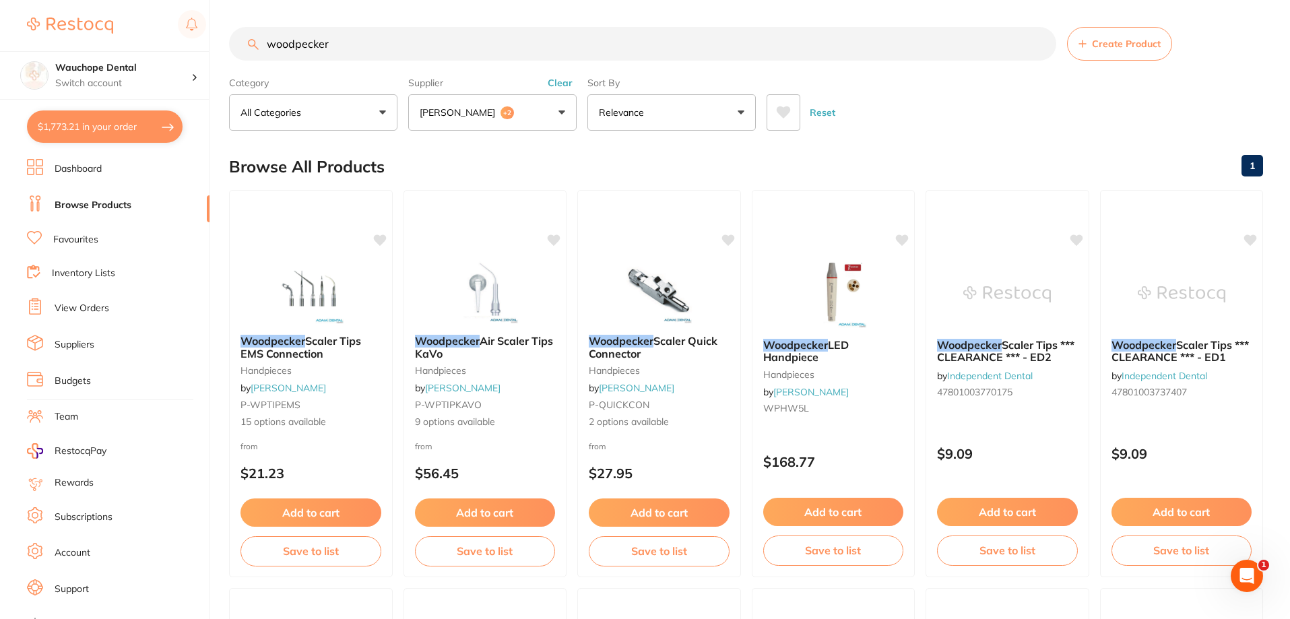
click at [375, 44] on input "woodpecker" at bounding box center [642, 44] width 827 height 34
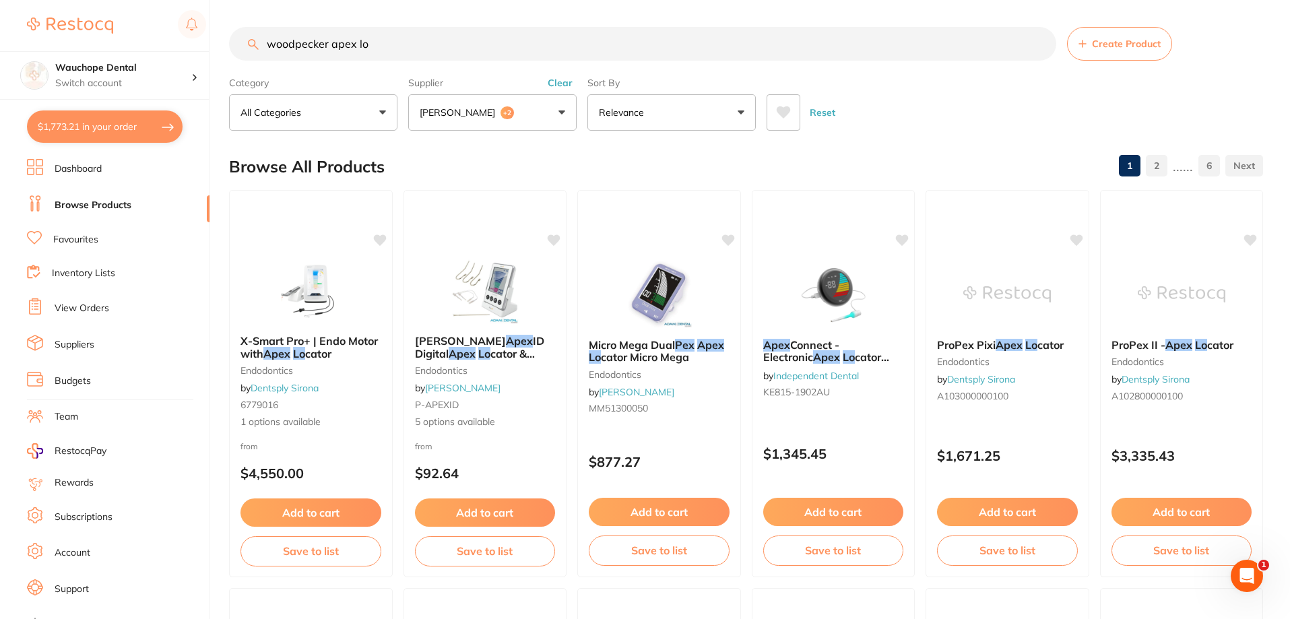
type input "woodpecker apex lo"
click at [439, 107] on p "[PERSON_NAME]" at bounding box center [460, 112] width 81 height 13
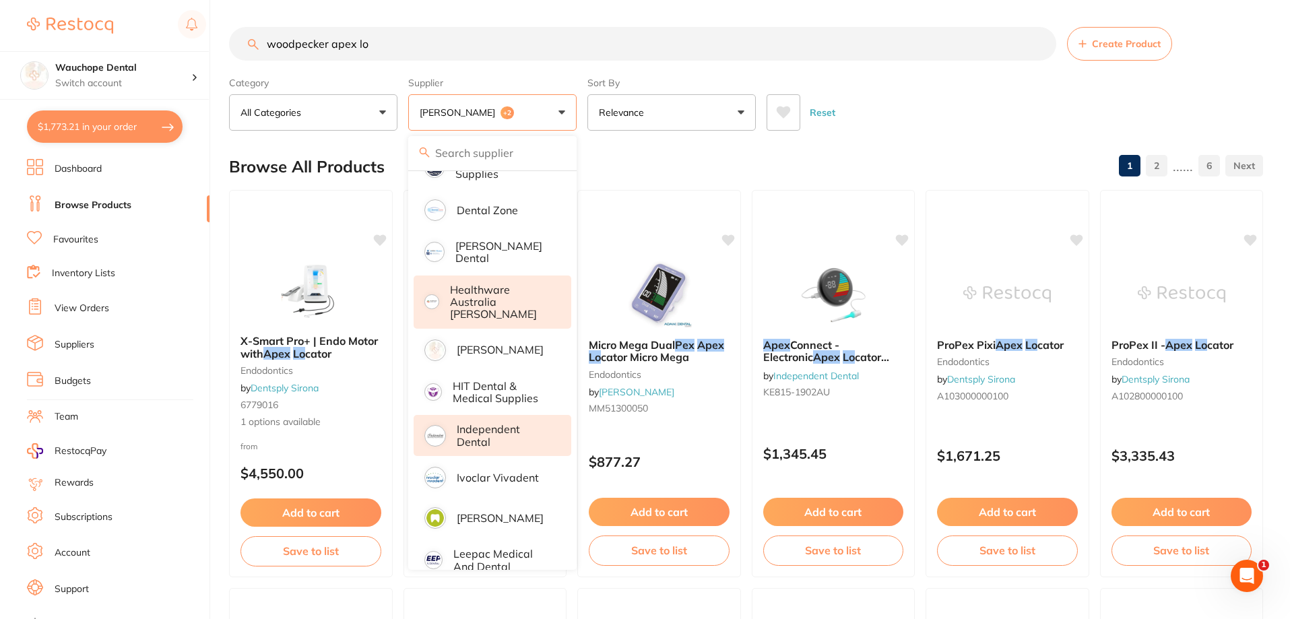
scroll to position [457, 0]
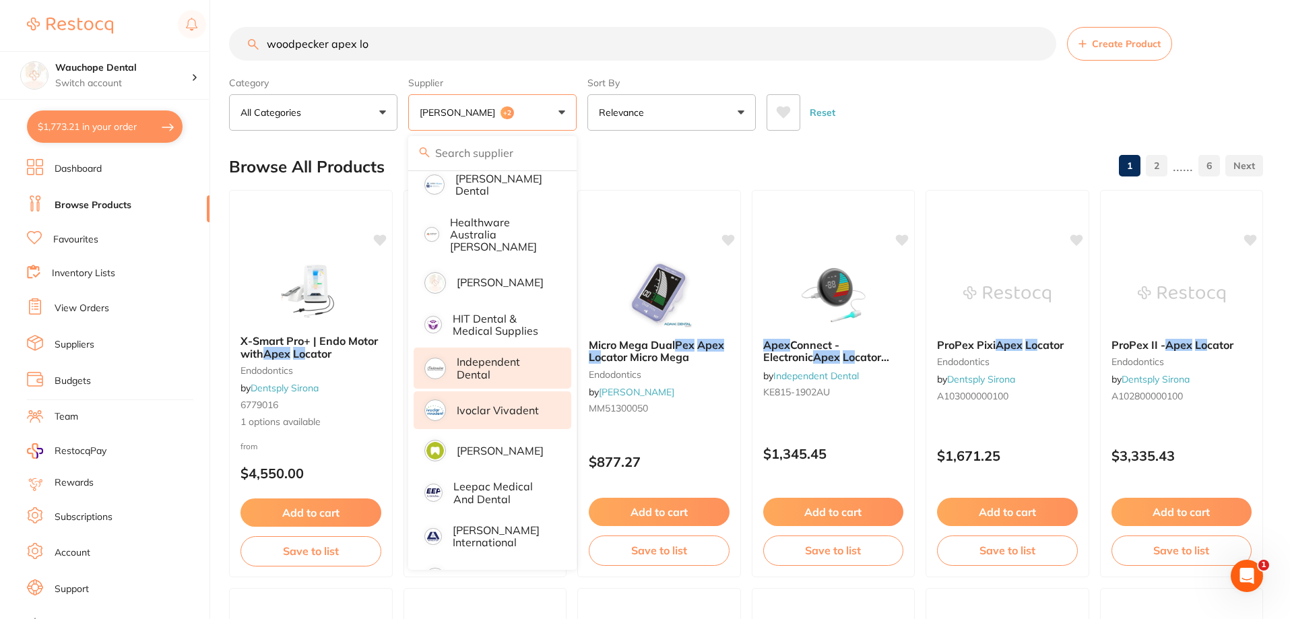
click at [511, 406] on li "Ivoclar Vivadent" at bounding box center [493, 411] width 158 height 38
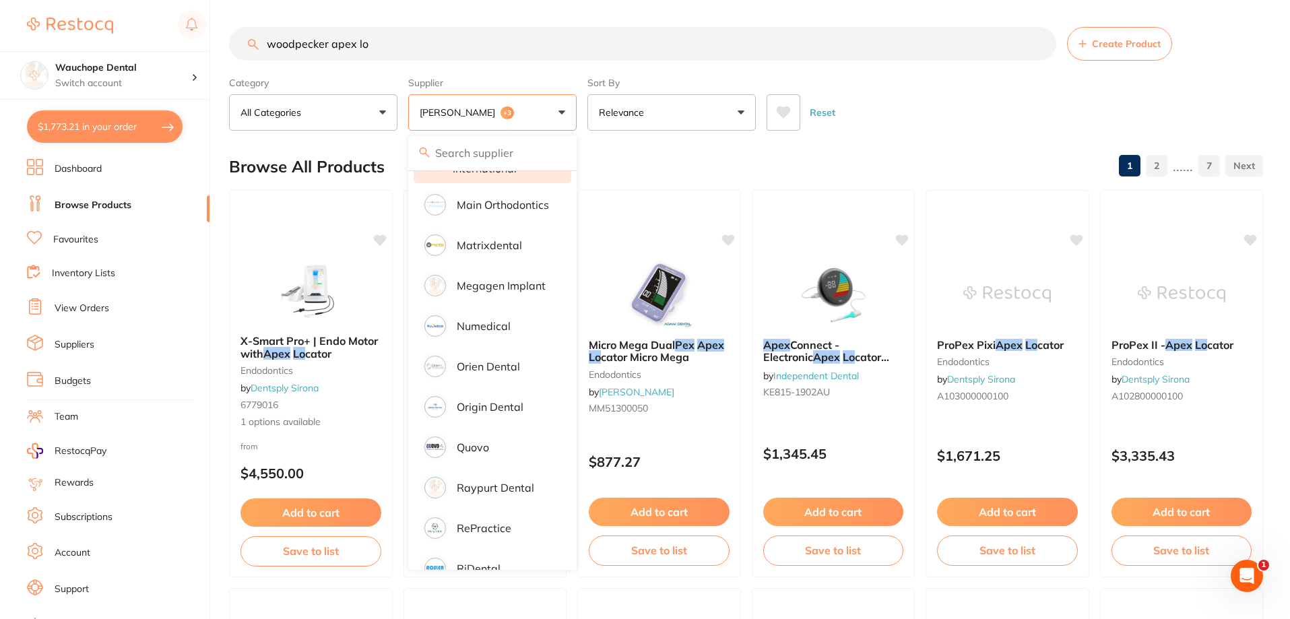
scroll to position [861, 0]
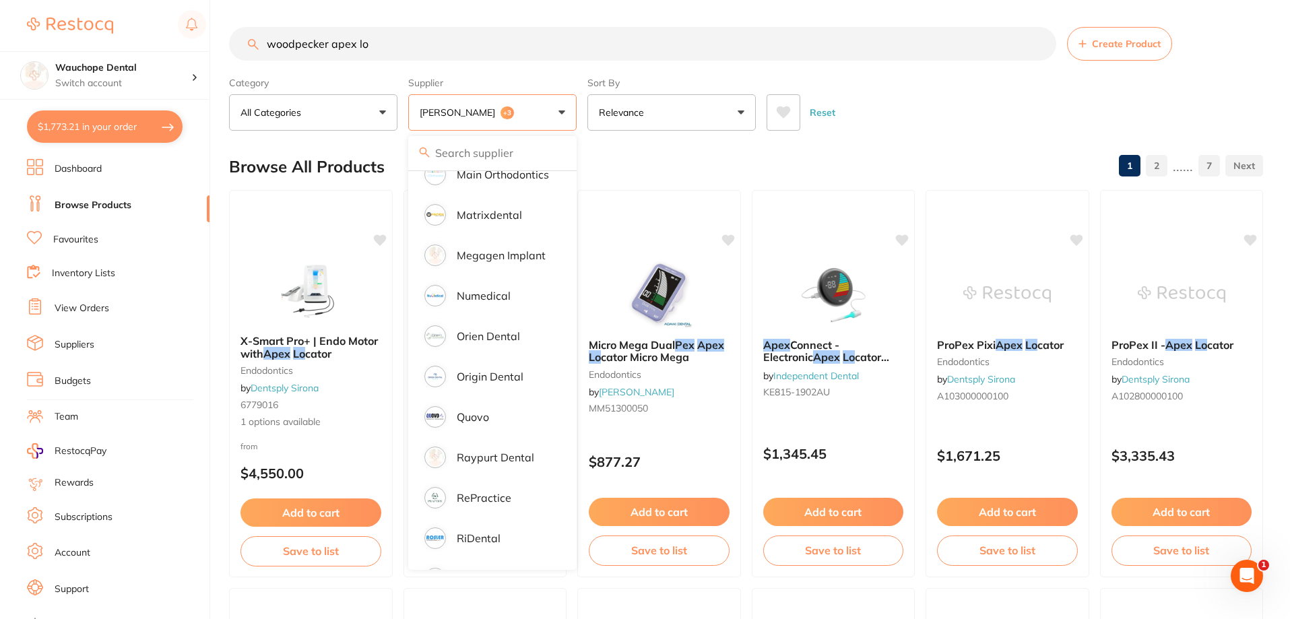
click at [376, 42] on input "woodpecker apex lo" at bounding box center [642, 44] width 827 height 34
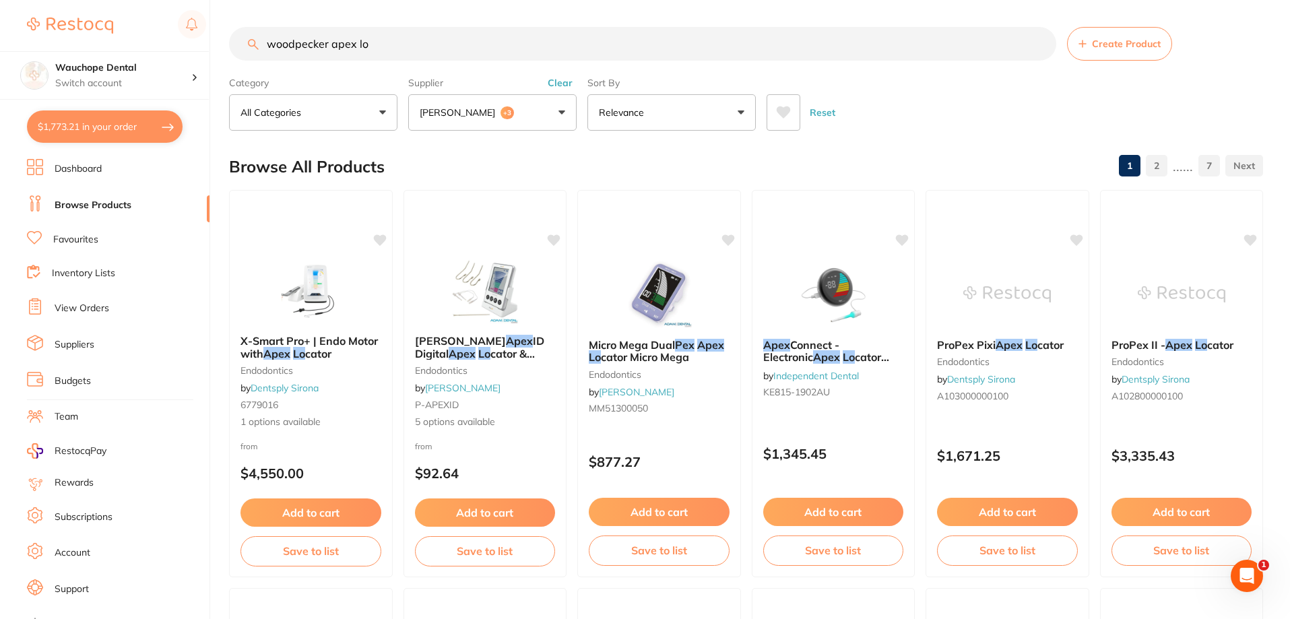
click at [376, 42] on input "woodpecker apex lo" at bounding box center [642, 44] width 827 height 34
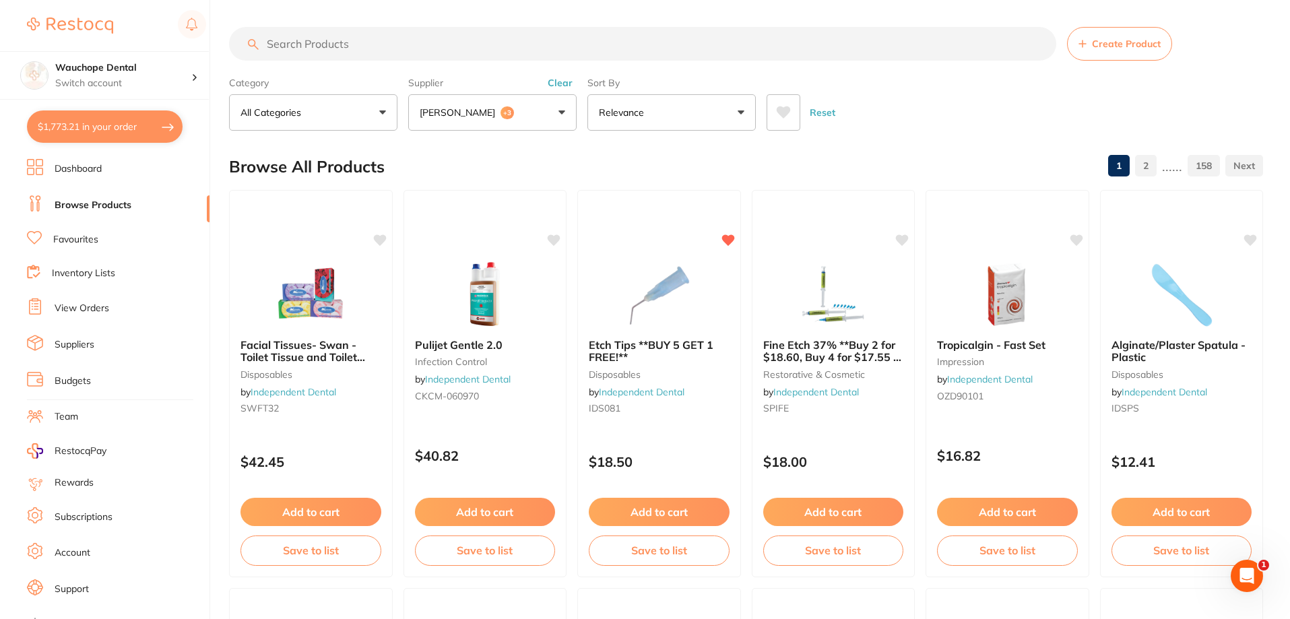
scroll to position [0, 0]
click at [324, 40] on input "search" at bounding box center [642, 44] width 827 height 34
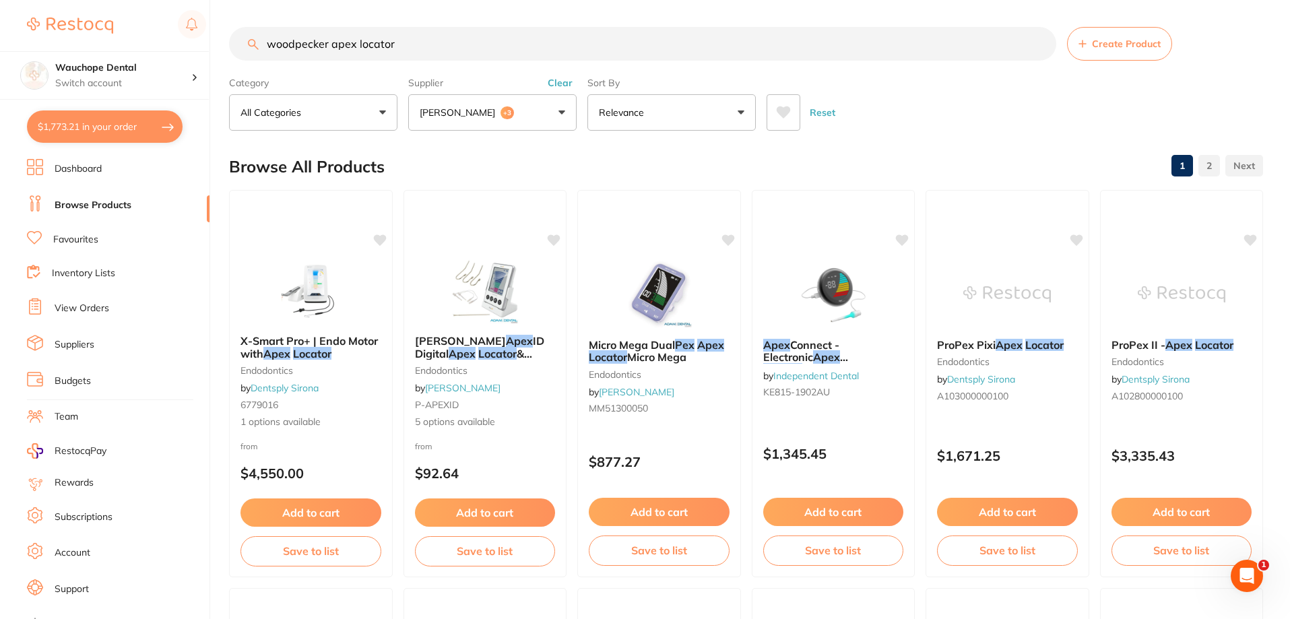
type input "woodpecker apex locator"
click at [480, 119] on p "[PERSON_NAME]" at bounding box center [460, 112] width 81 height 13
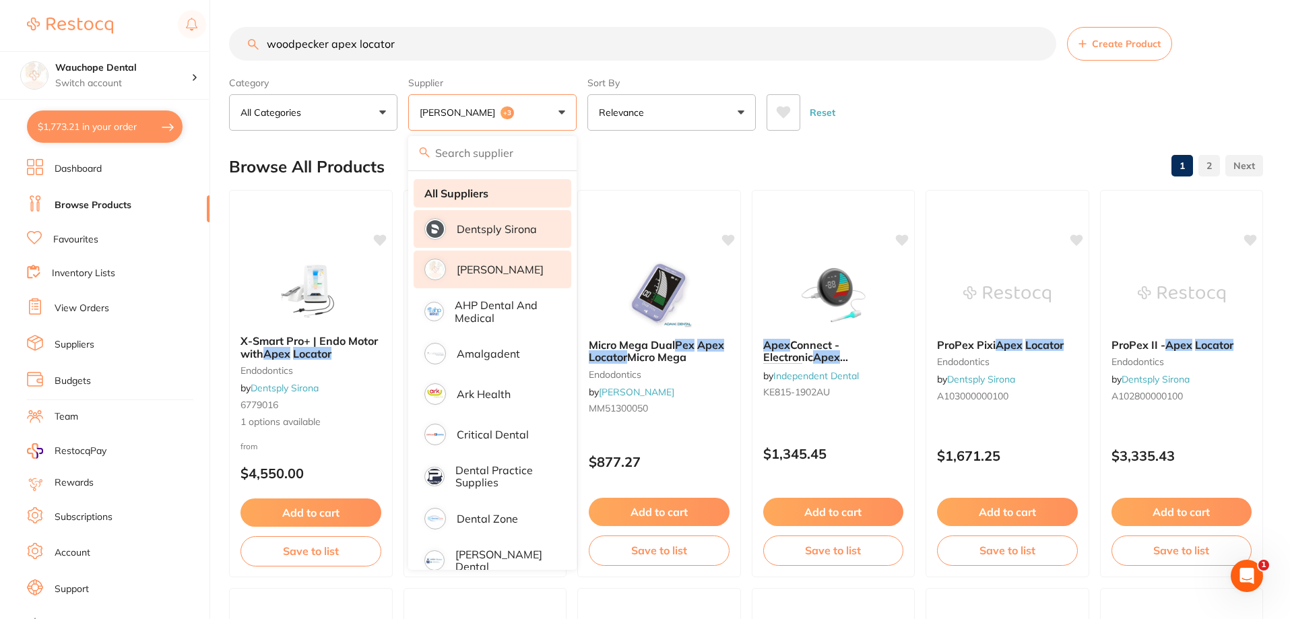
click at [493, 195] on li "All Suppliers" at bounding box center [493, 193] width 158 height 28
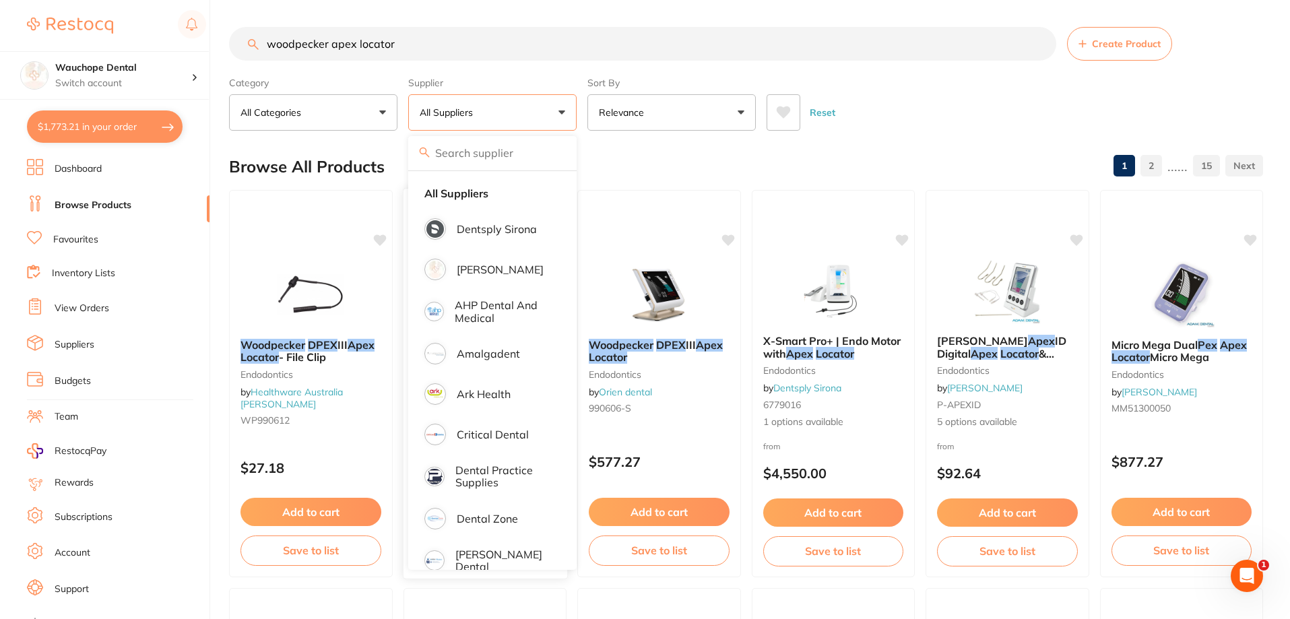
click at [927, 96] on div "Reset" at bounding box center [1010, 107] width 486 height 47
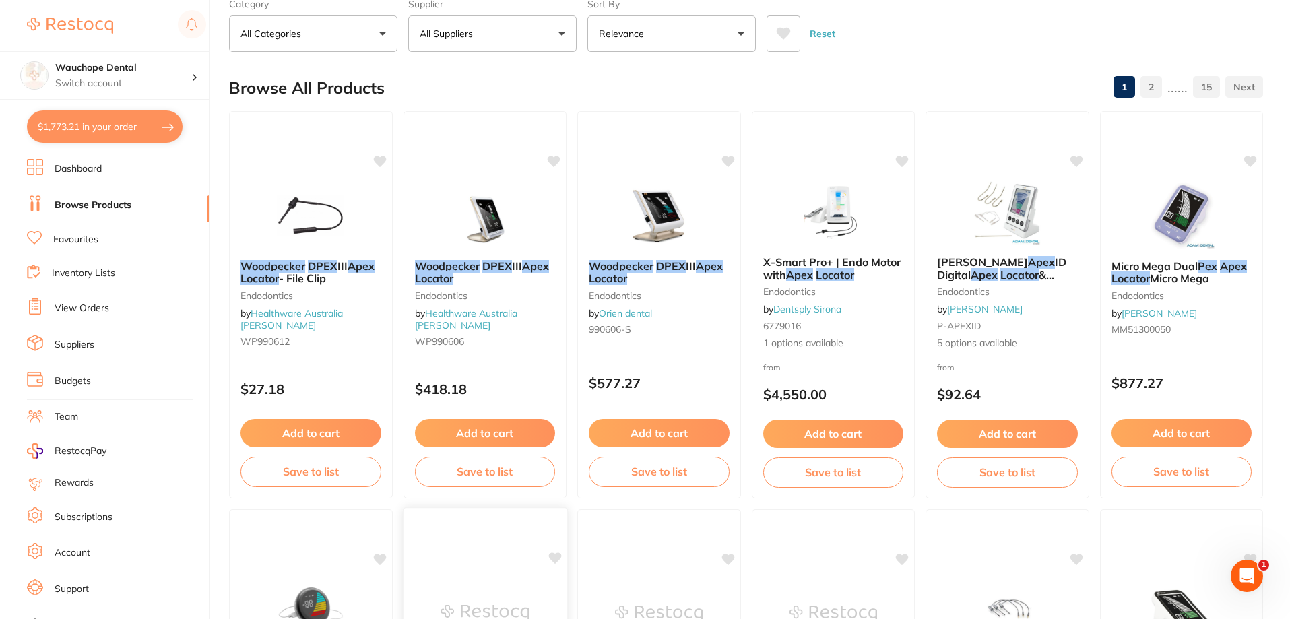
scroll to position [67, 0]
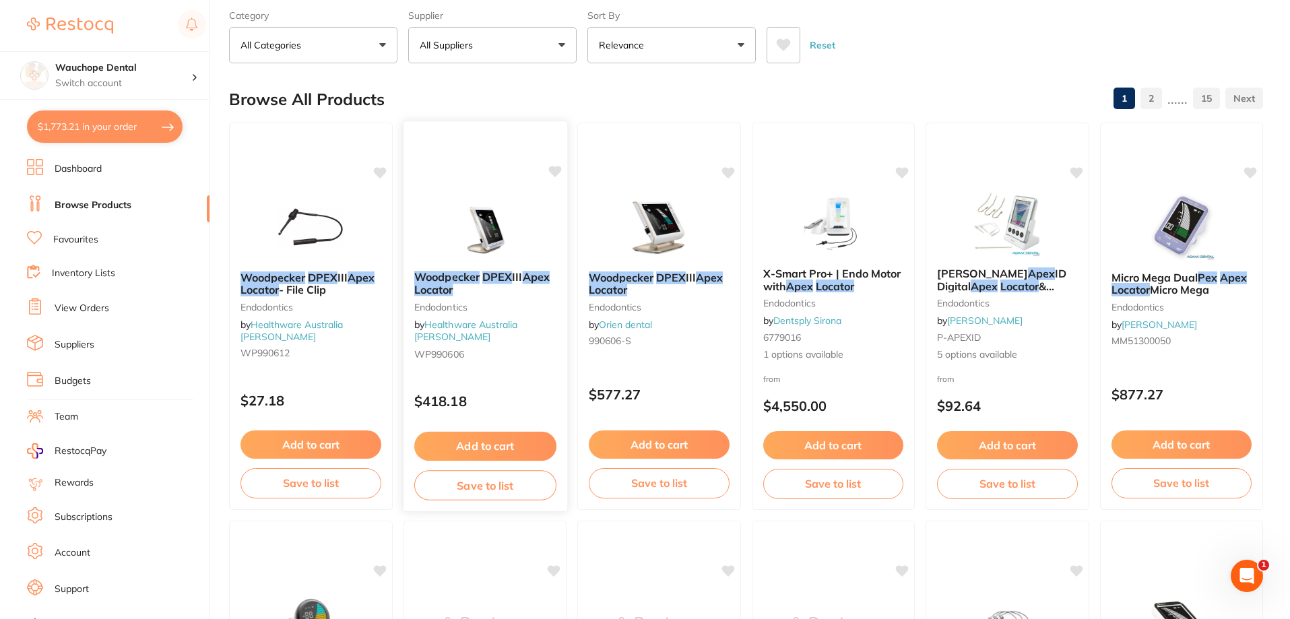
click at [534, 239] on div at bounding box center [485, 226] width 164 height 68
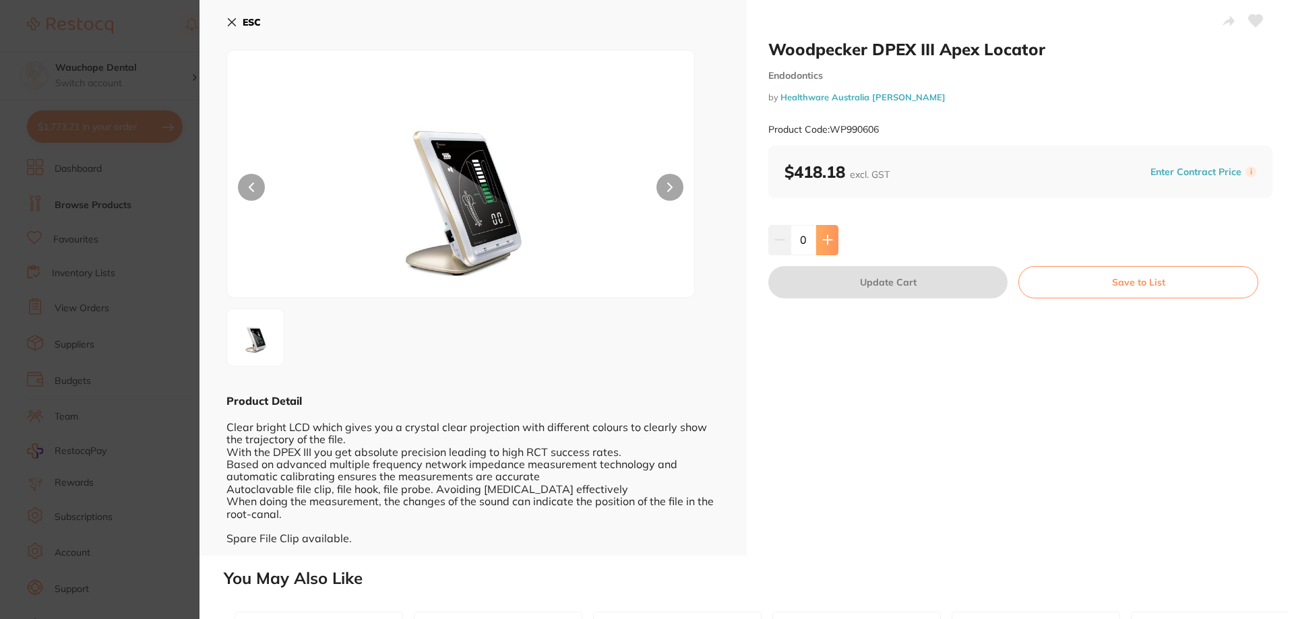
click at [832, 239] on button at bounding box center [827, 240] width 22 height 30
type input "1"
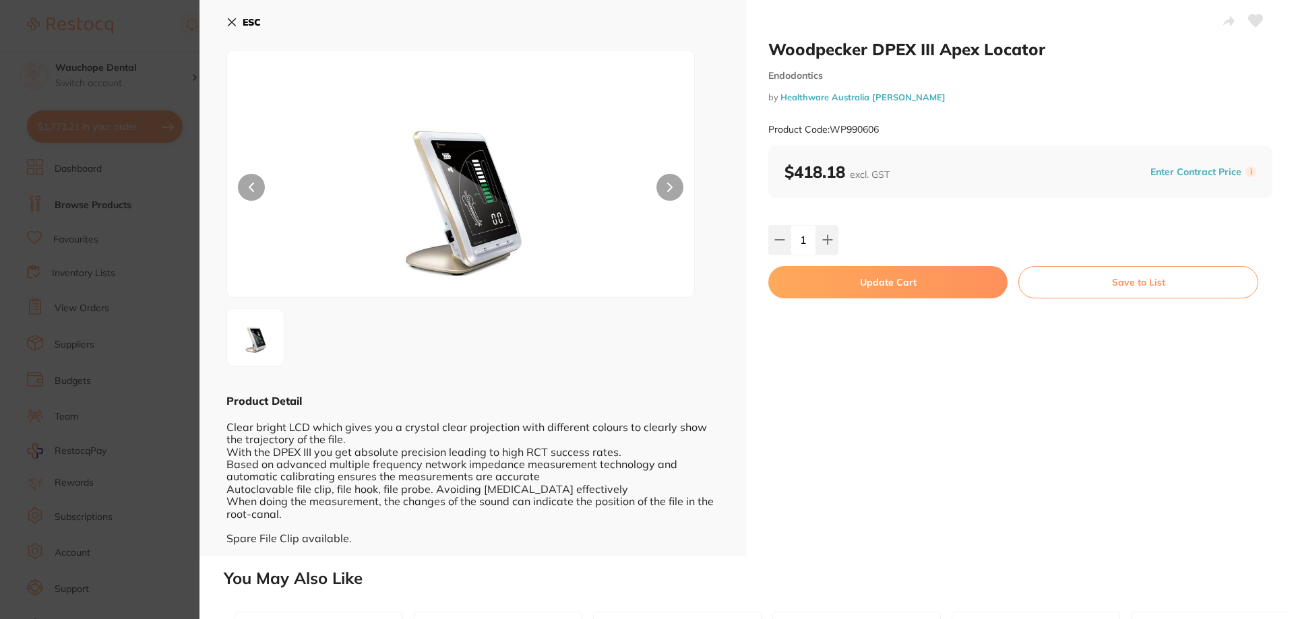
click at [1258, 20] on icon at bounding box center [1256, 21] width 14 height 12
click at [980, 287] on button "Update Cart" at bounding box center [887, 282] width 239 height 32
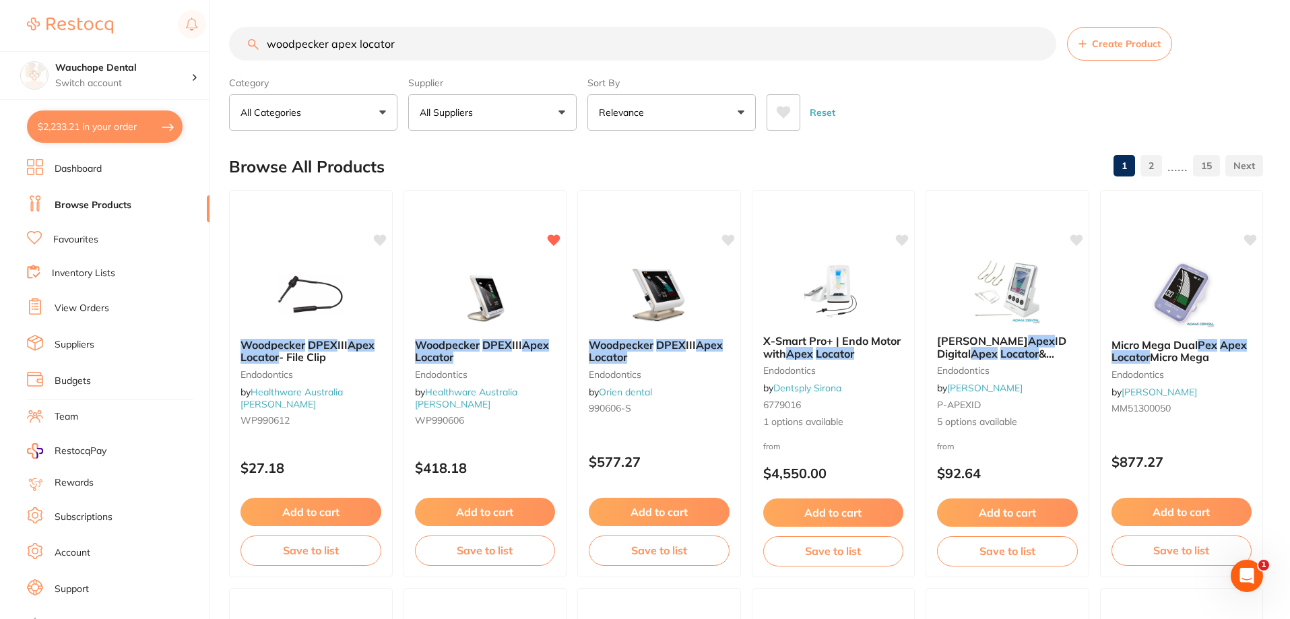
click at [493, 121] on button "All Suppliers" at bounding box center [492, 112] width 168 height 36
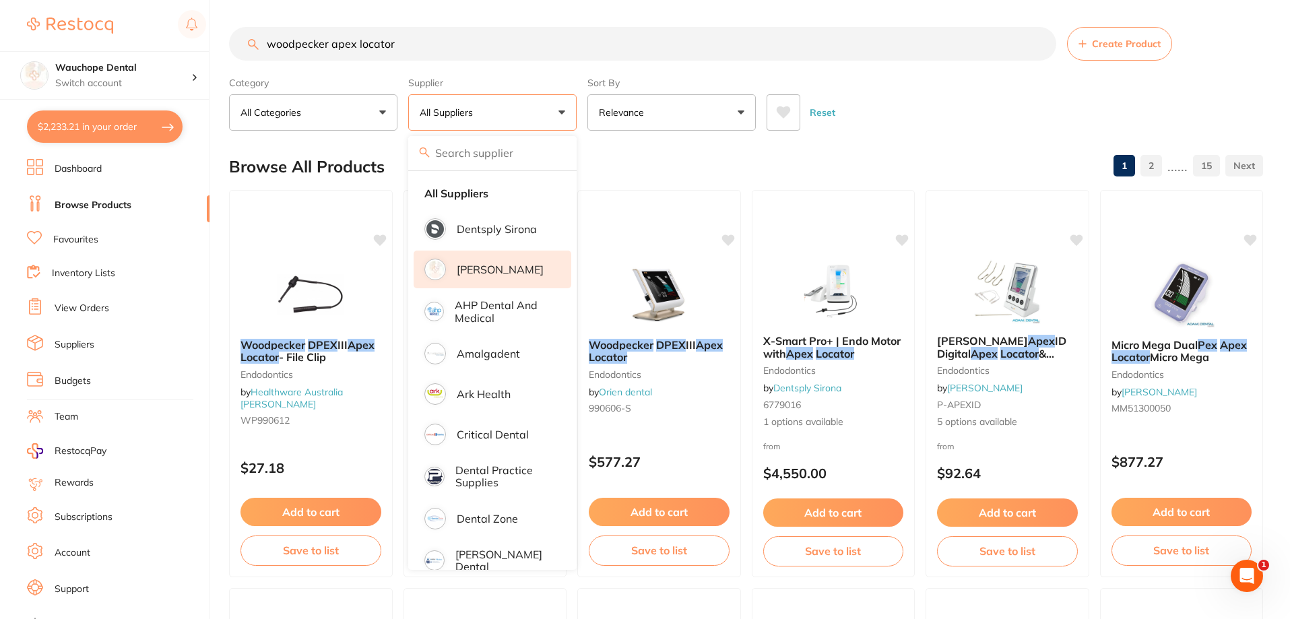
click at [496, 259] on li "[PERSON_NAME]" at bounding box center [493, 270] width 158 height 38
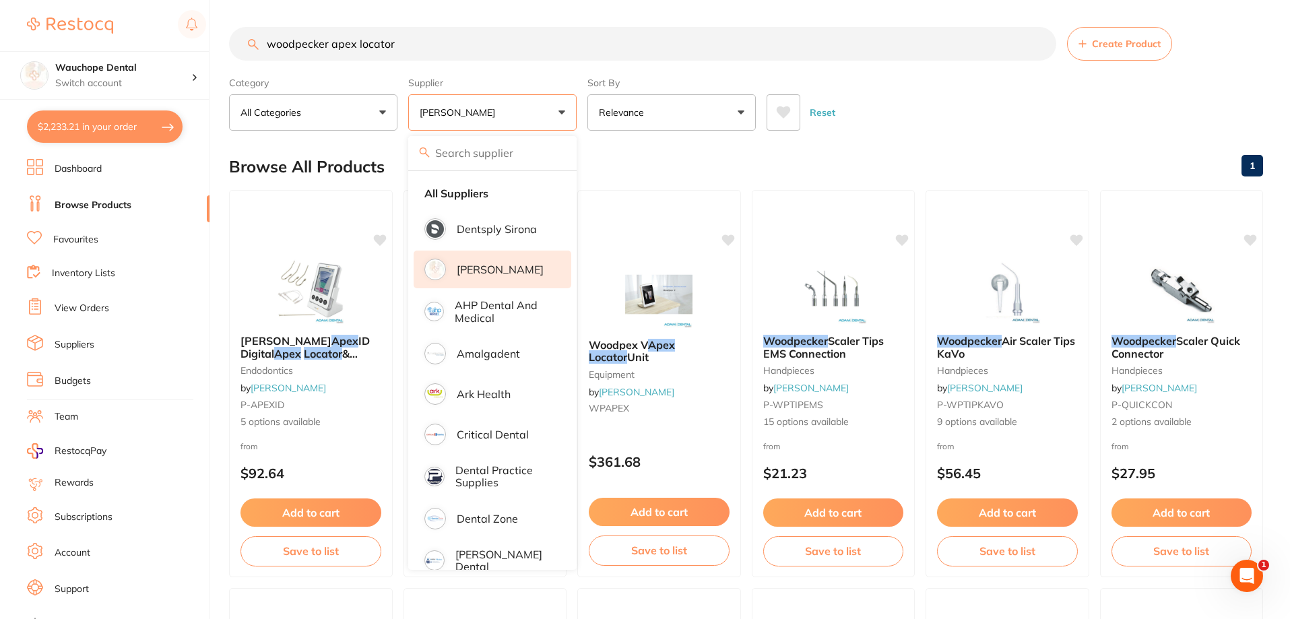
click at [489, 63] on section "woodpecker apex locator Create Product Category All Categories All Categories e…" at bounding box center [746, 79] width 1034 height 104
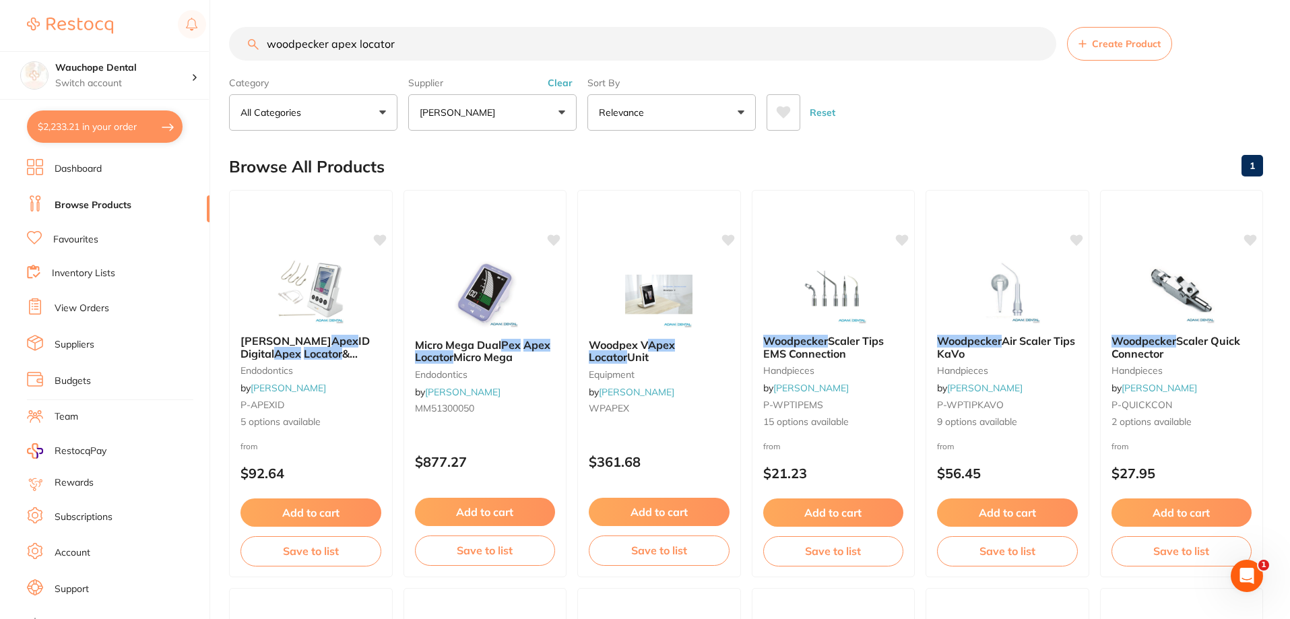
click at [58, 237] on link "Favourites" at bounding box center [75, 239] width 45 height 13
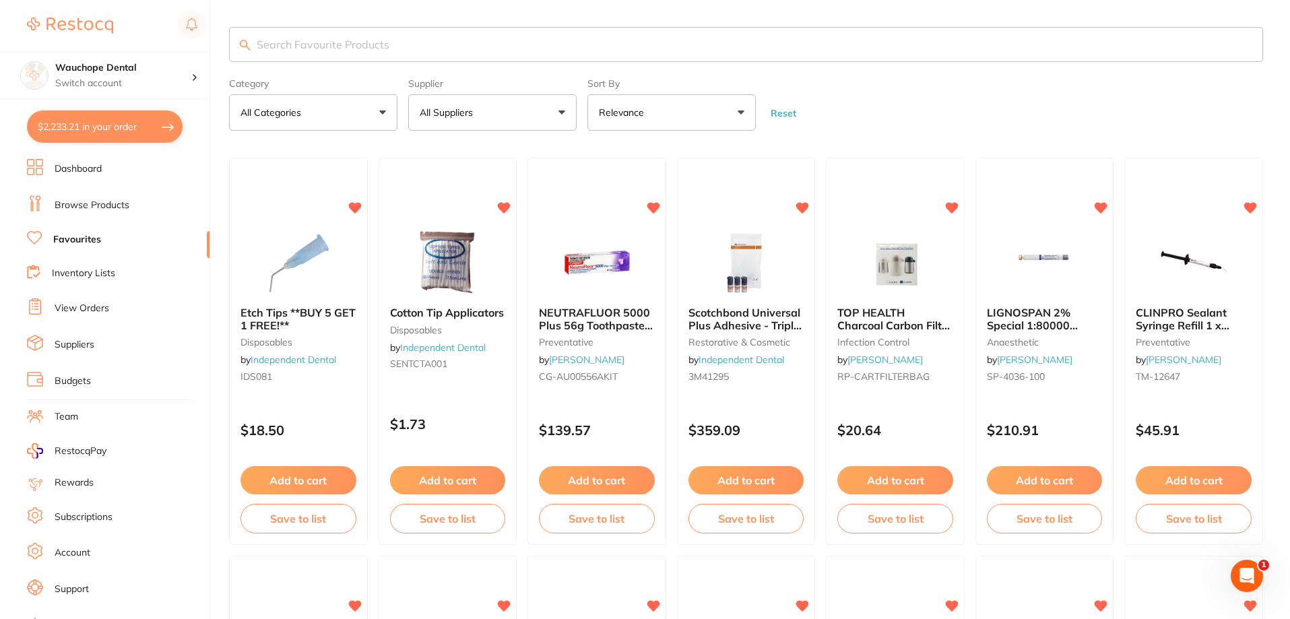
click at [97, 206] on link "Browse Products" at bounding box center [92, 205] width 75 height 13
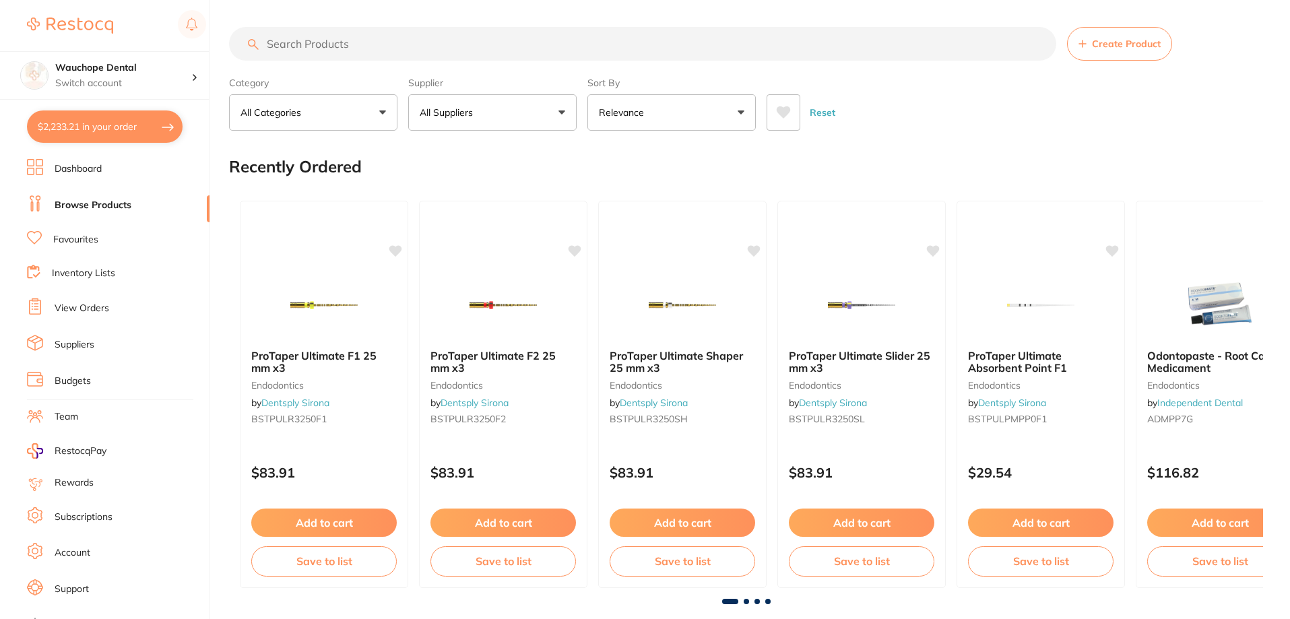
click at [351, 38] on input "search" at bounding box center [642, 44] width 827 height 34
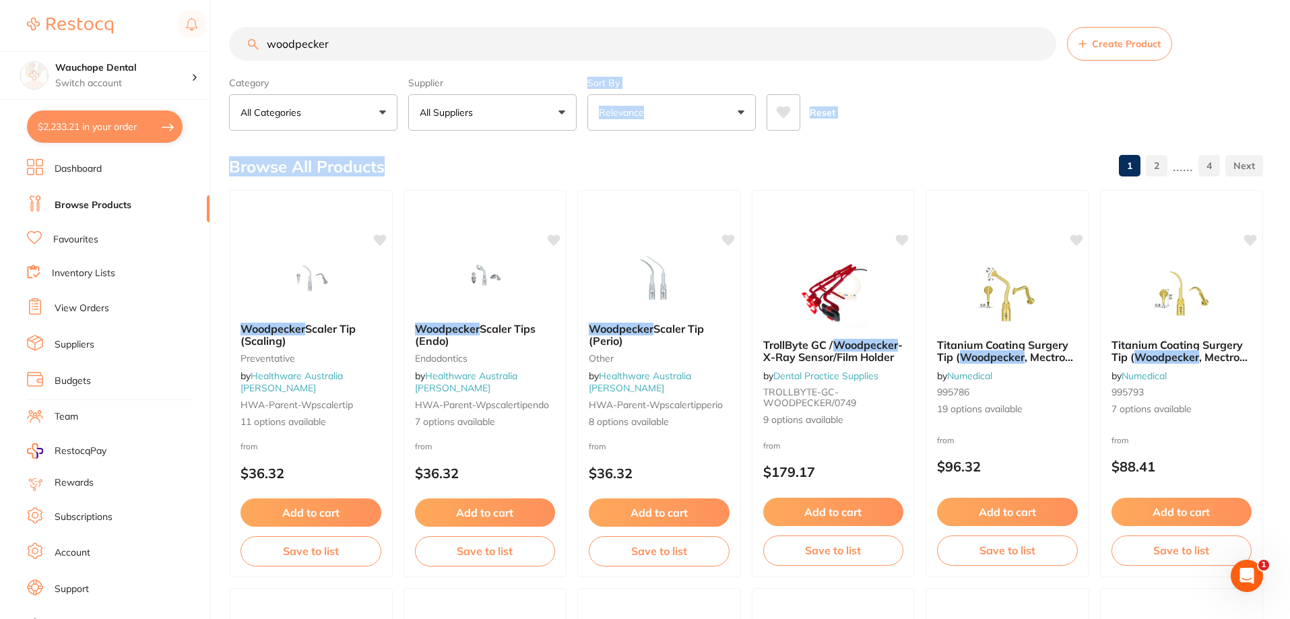
click at [482, 123] on button "All Suppliers" at bounding box center [492, 112] width 168 height 36
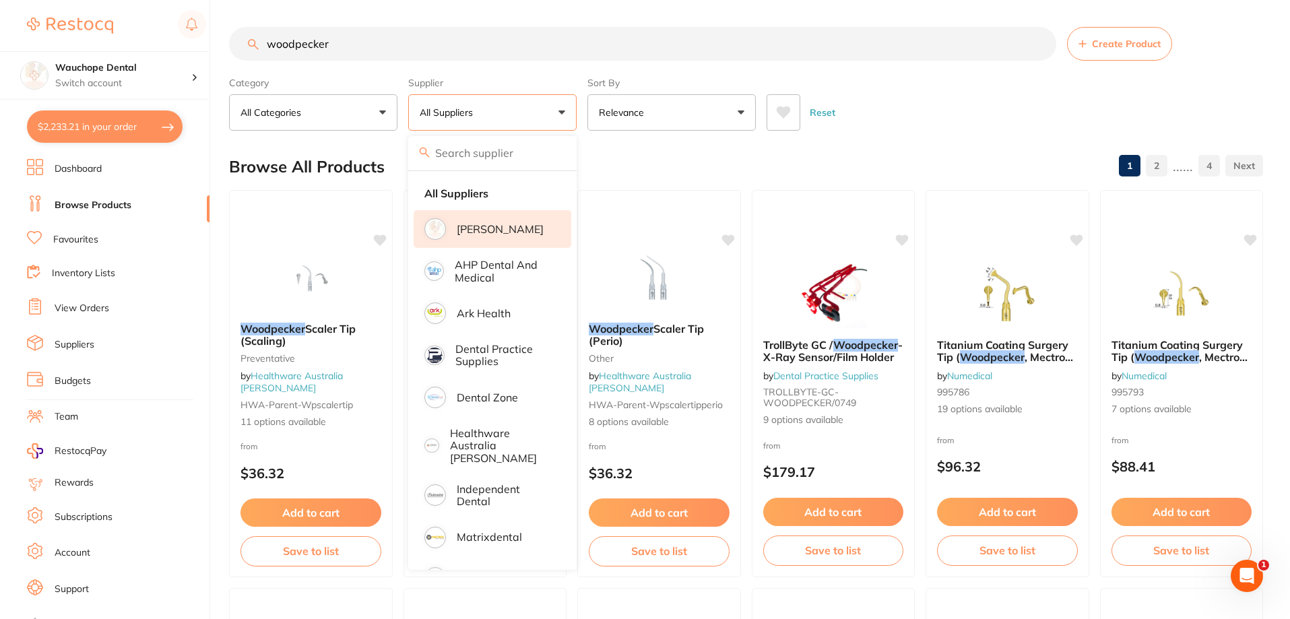
click at [489, 236] on li "[PERSON_NAME]" at bounding box center [493, 229] width 158 height 38
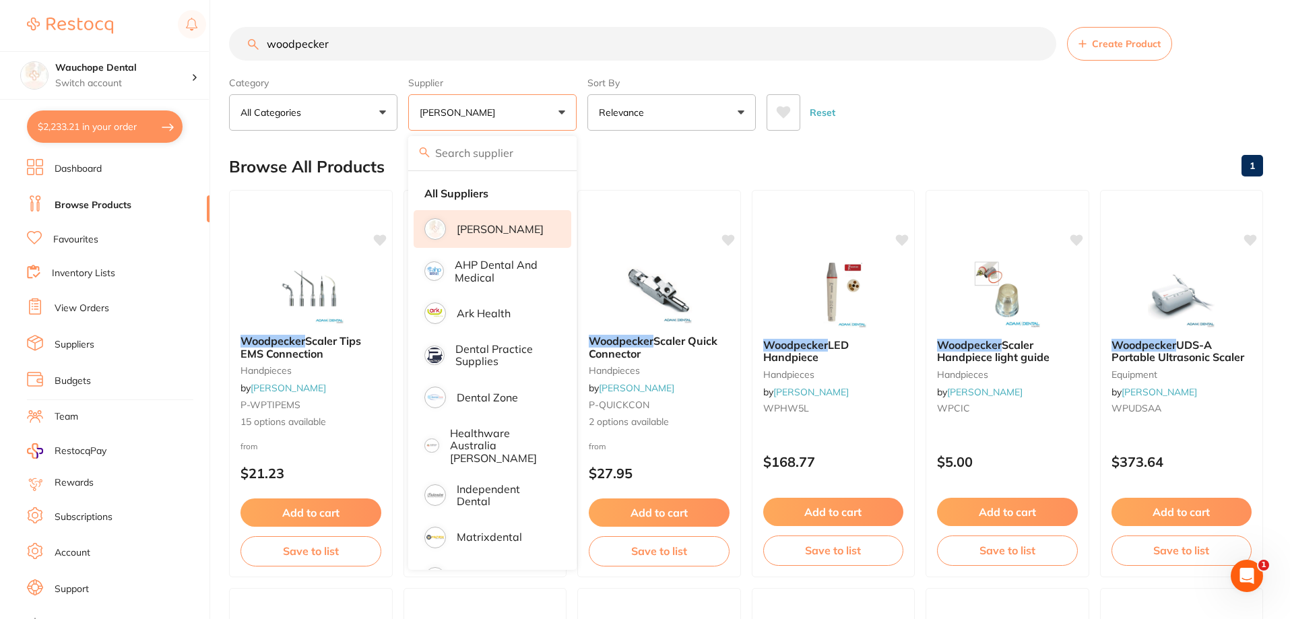
click at [629, 154] on div "Browse All Products 1" at bounding box center [746, 166] width 1034 height 45
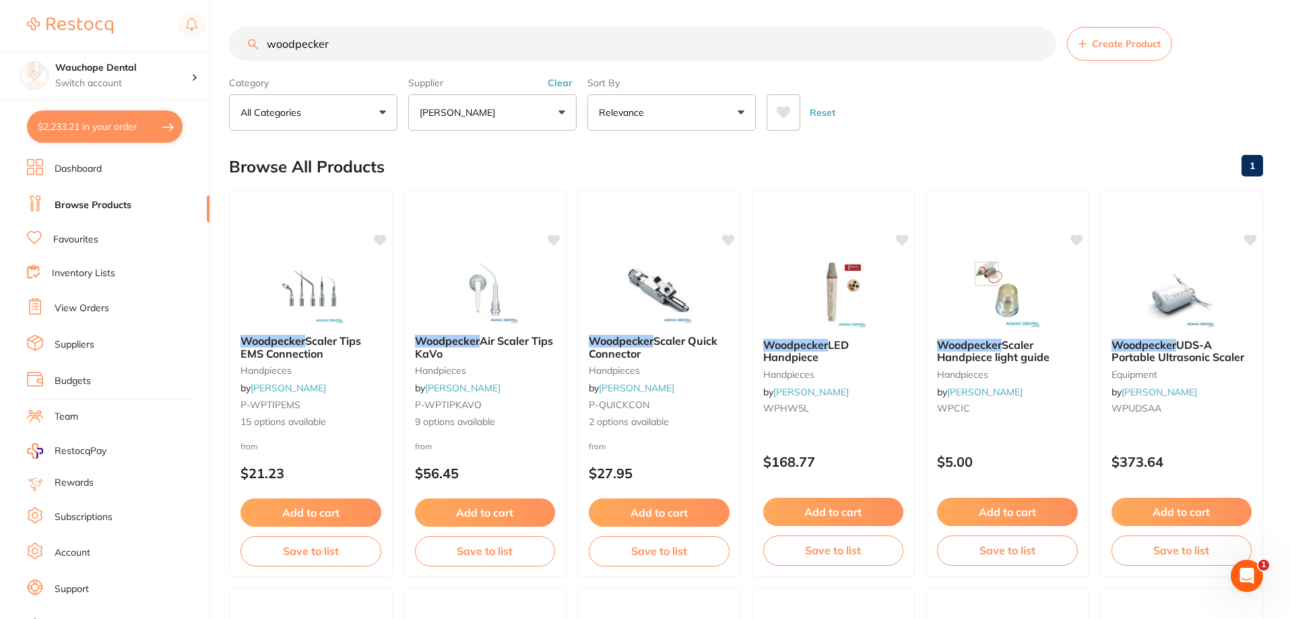
click at [434, 46] on input "woodpecker" at bounding box center [642, 44] width 827 height 34
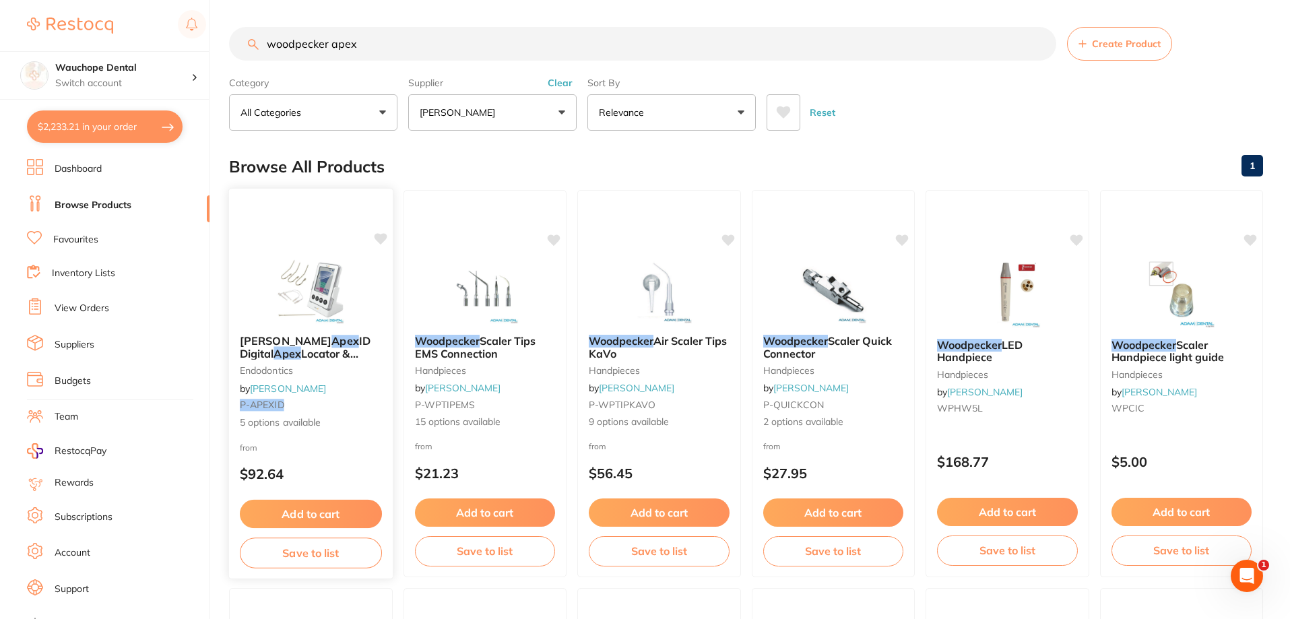
type input "woodpecker apex"
click at [316, 278] on img at bounding box center [311, 290] width 88 height 68
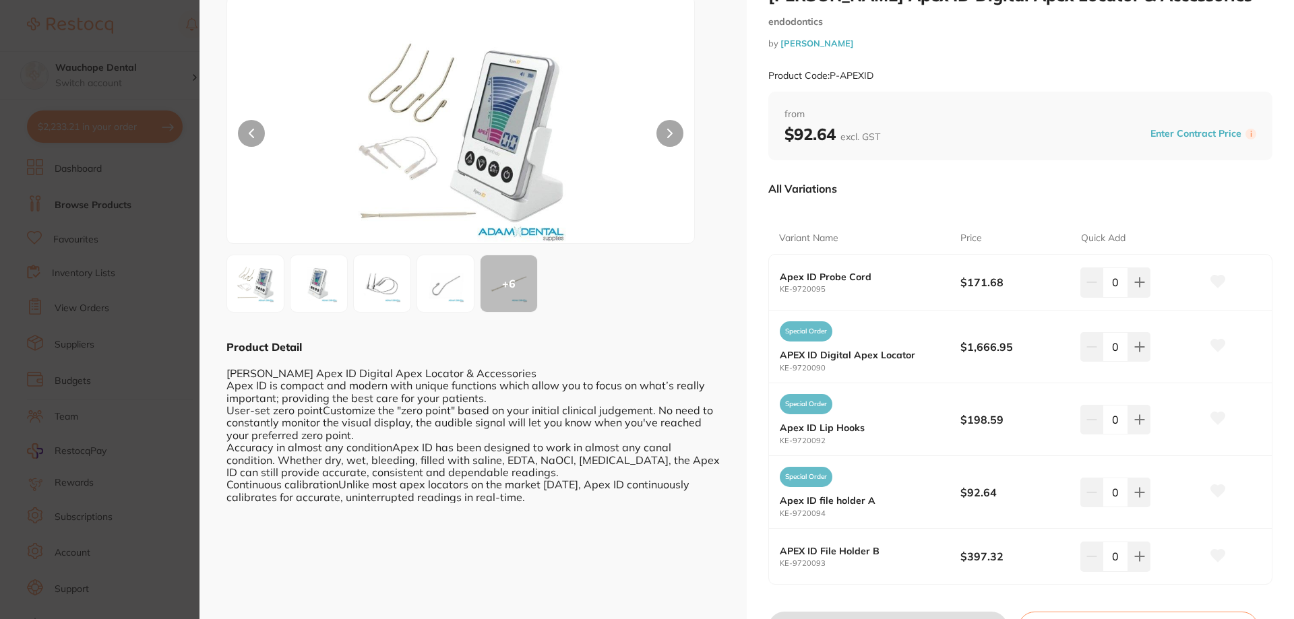
scroll to position [67, 0]
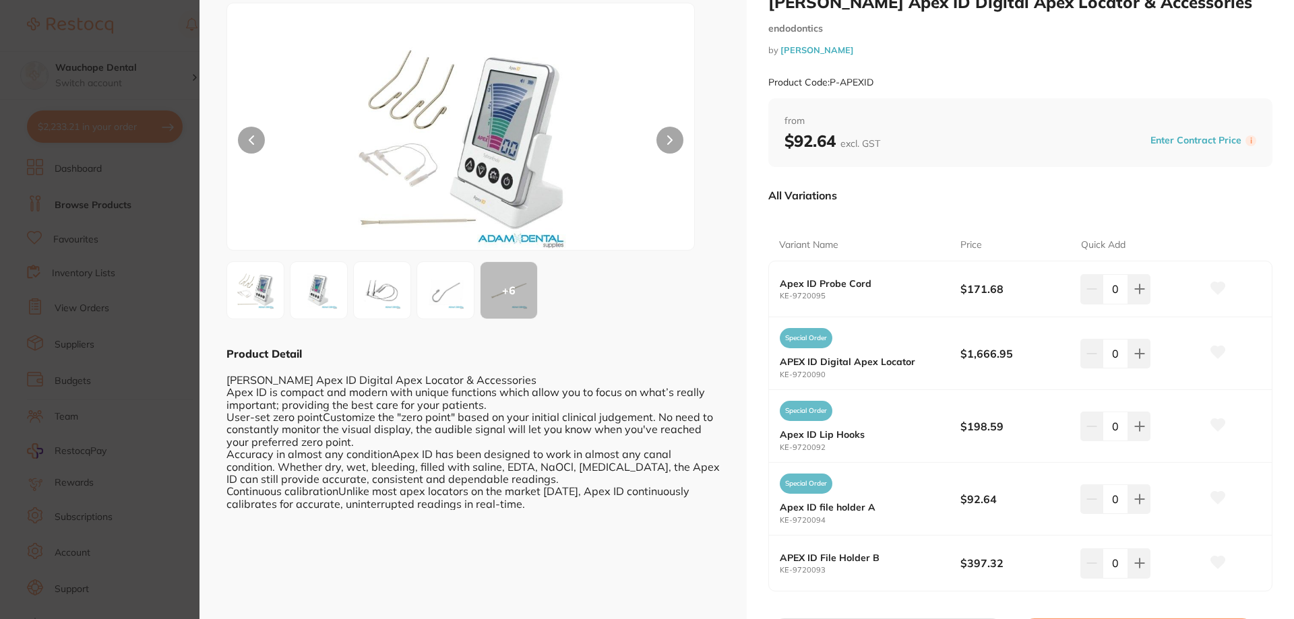
scroll to position [67, 0]
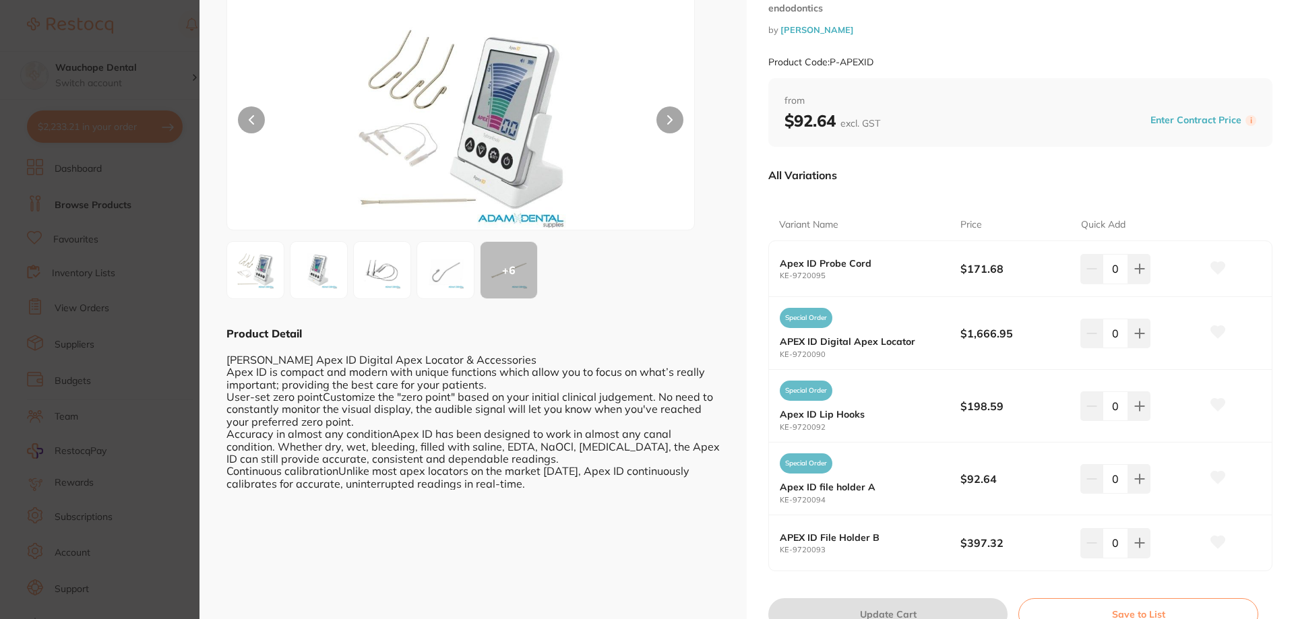
click at [44, 67] on section "[PERSON_NAME] Apex ID Digital Apex Locator & Accessories endodontics by [PERSON…" at bounding box center [647, 309] width 1294 height 619
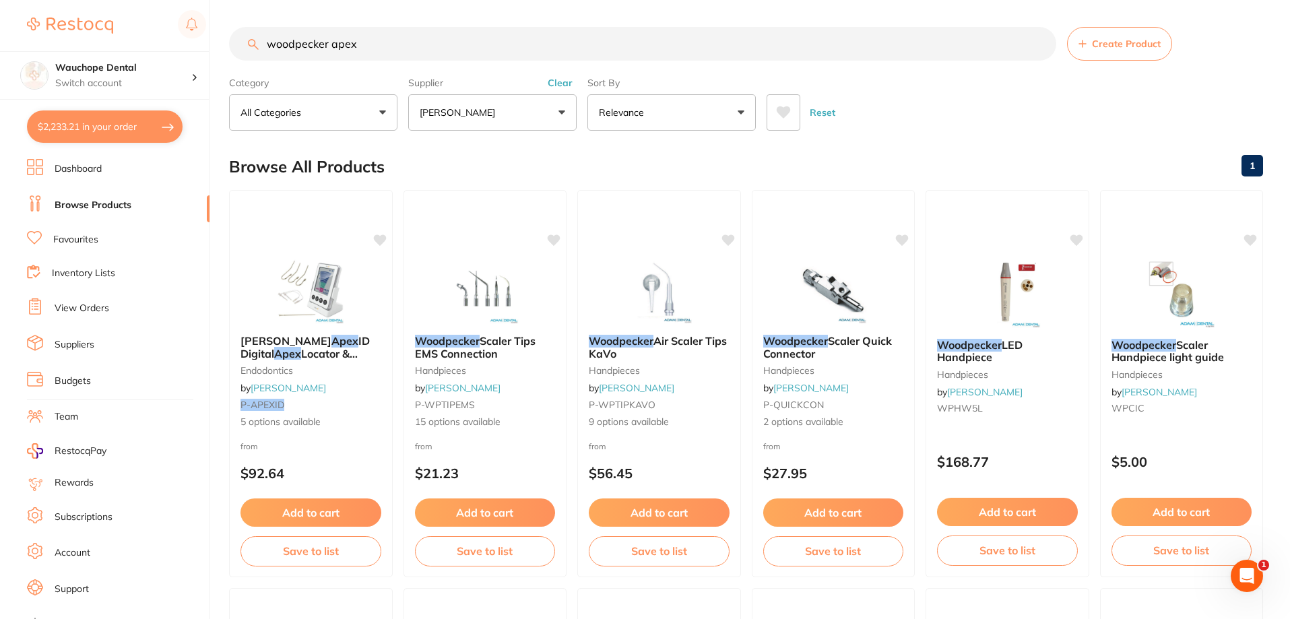
drag, startPoint x: 381, startPoint y: 45, endPoint x: 329, endPoint y: 44, distance: 52.6
click at [329, 44] on input "woodpecker apex" at bounding box center [642, 44] width 827 height 34
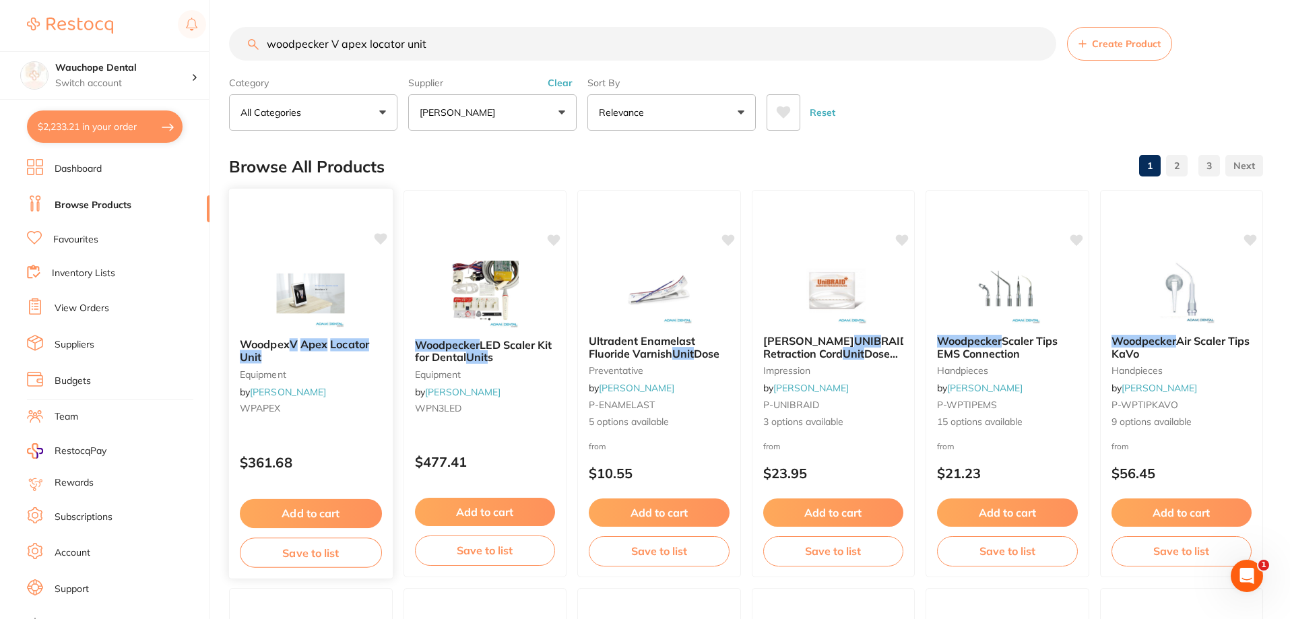
type input "woodpecker V apex locator unit"
click at [330, 292] on img at bounding box center [311, 293] width 88 height 68
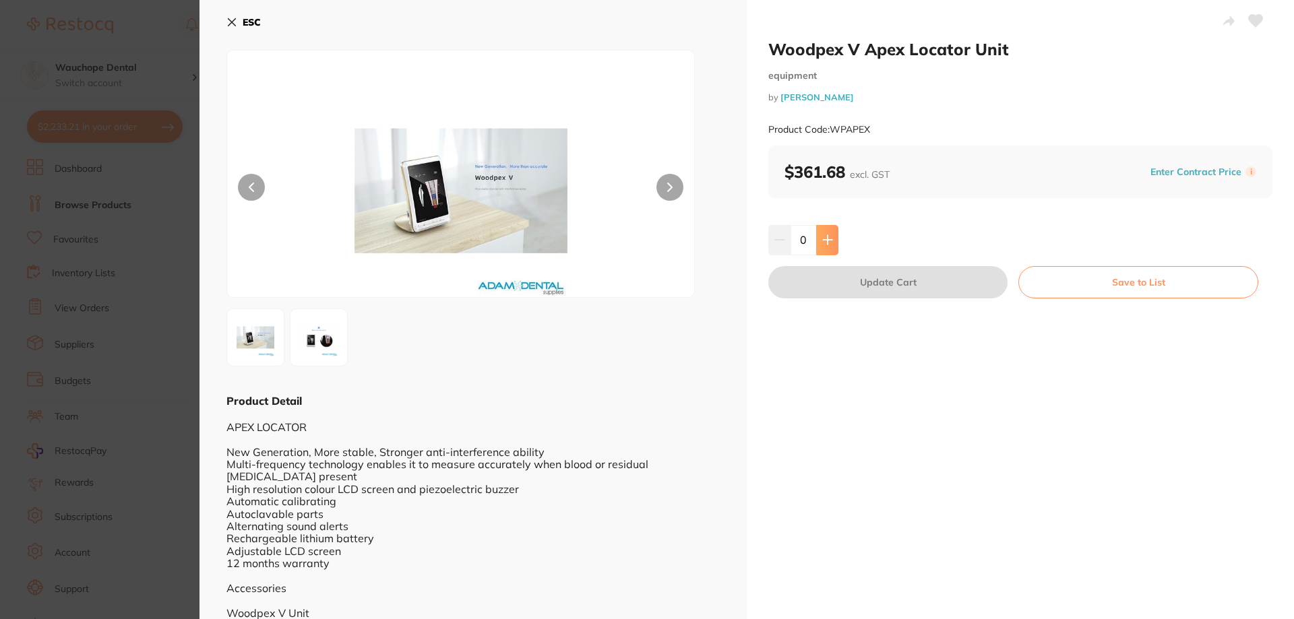
click at [829, 231] on button at bounding box center [827, 240] width 22 height 30
type input "1"
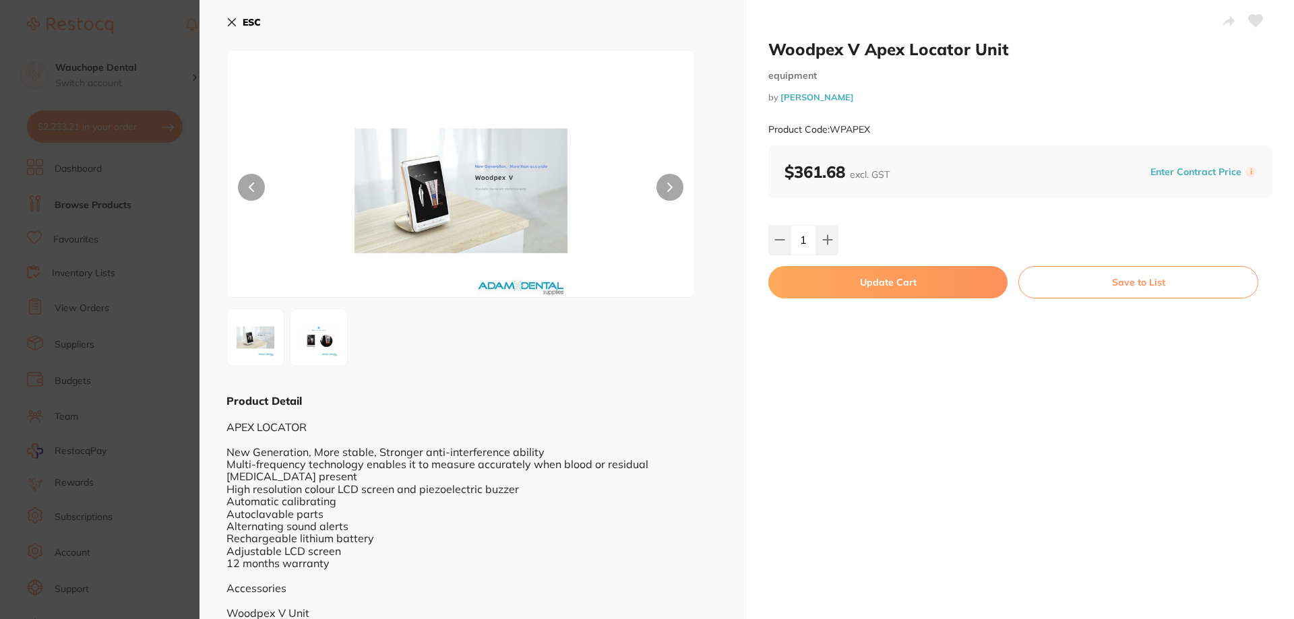
click at [913, 284] on button "Update Cart" at bounding box center [887, 282] width 239 height 32
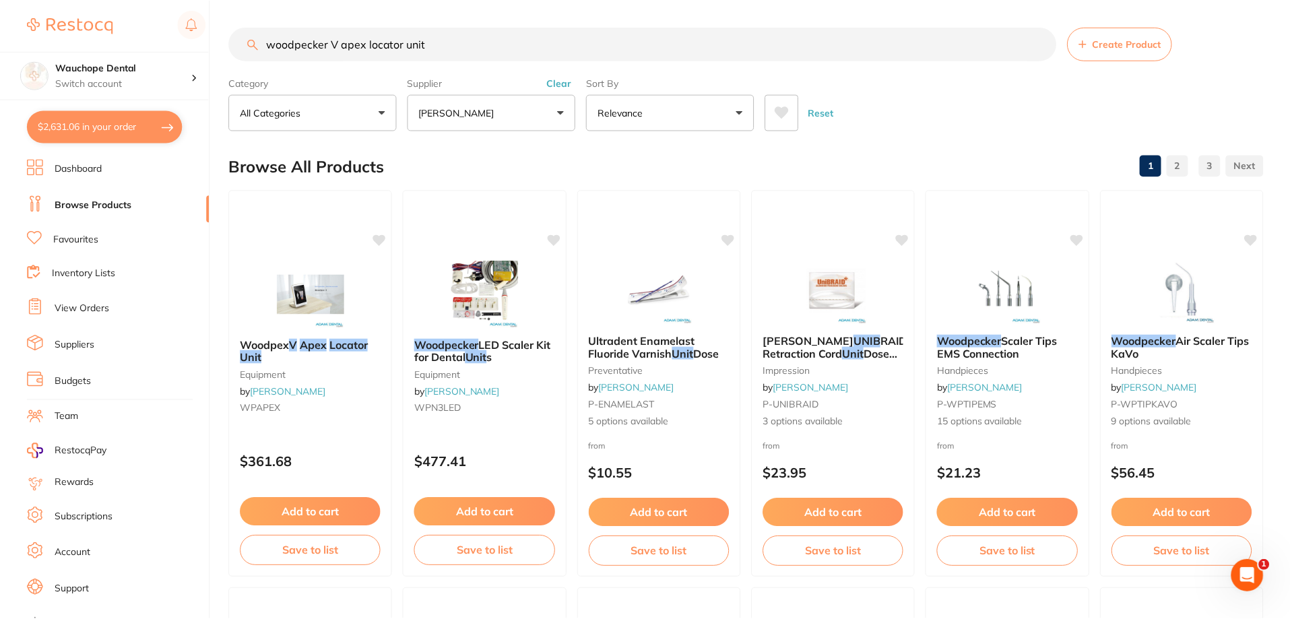
scroll to position [1, 0]
click at [68, 234] on link "Favourites" at bounding box center [75, 239] width 45 height 13
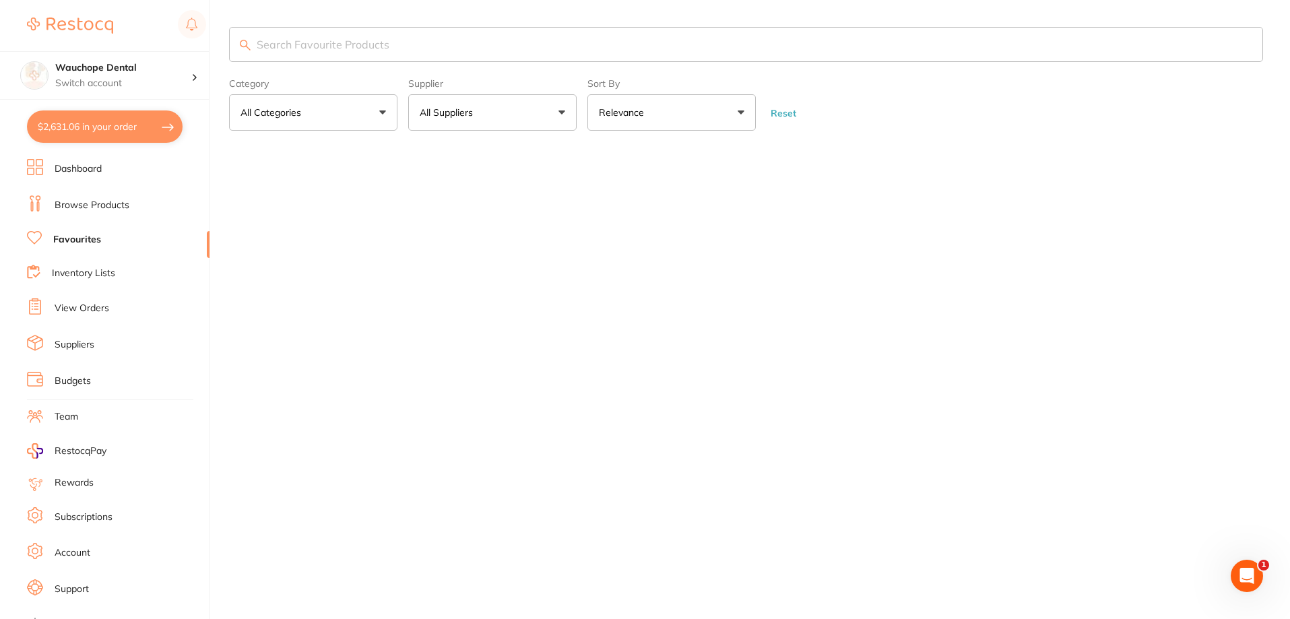
click at [78, 134] on button "$2,631.06 in your order" at bounding box center [105, 127] width 156 height 32
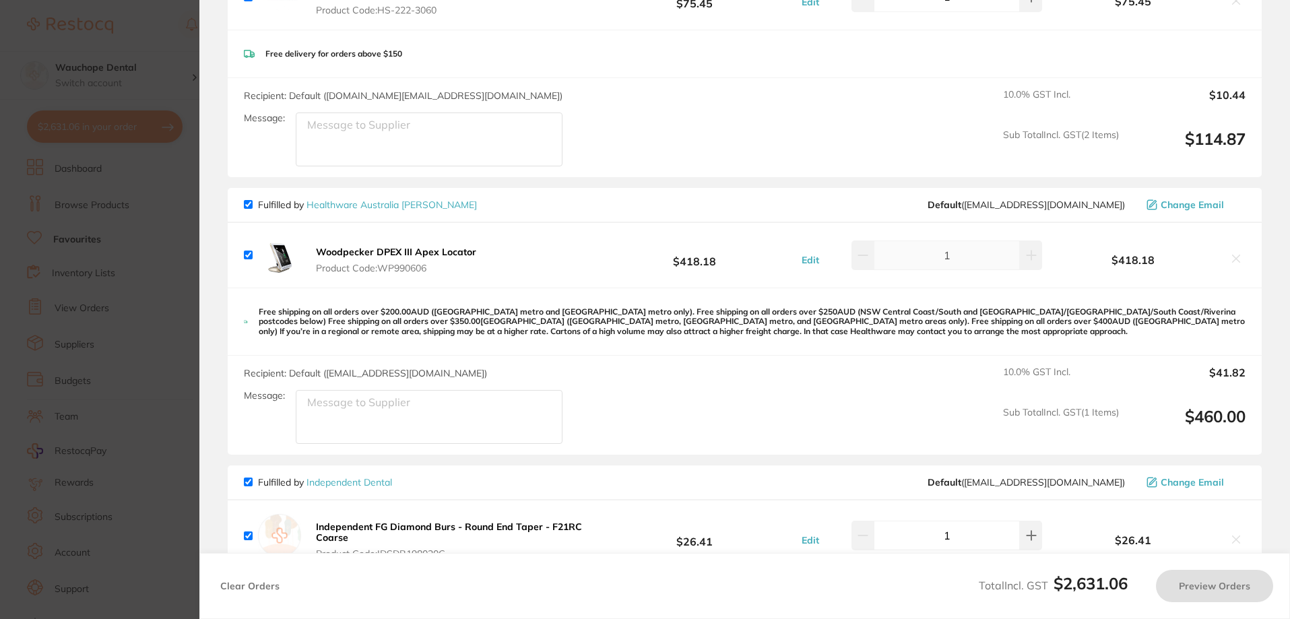
checkbox input "true"
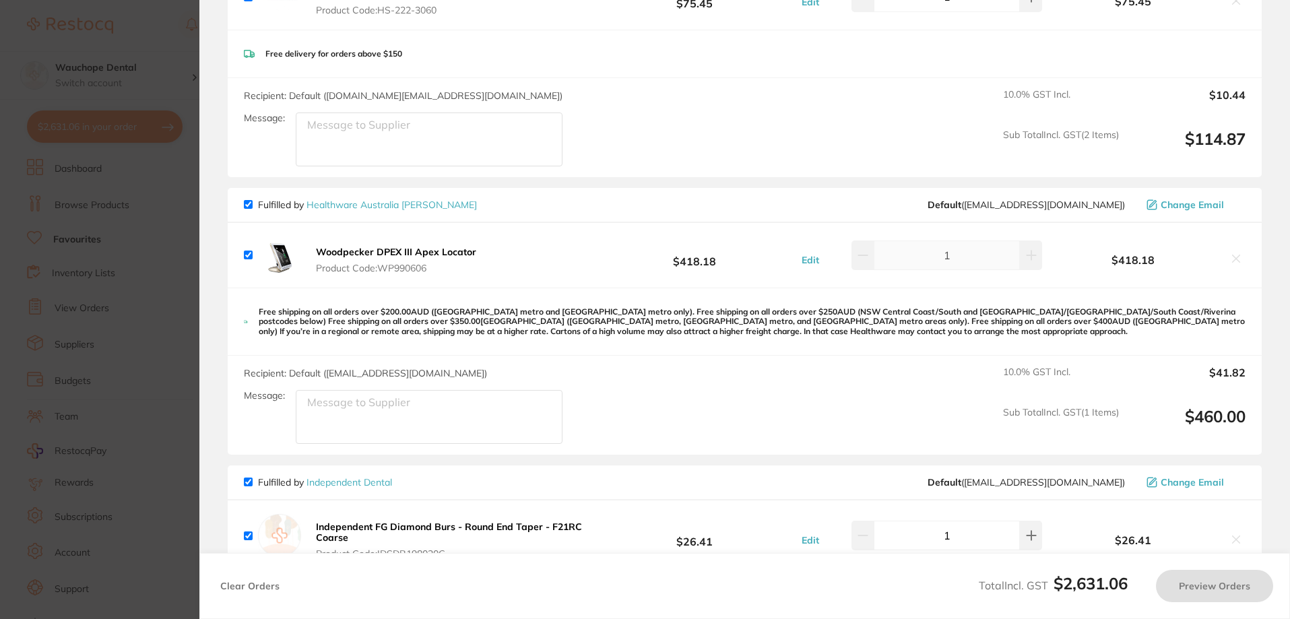
checkbox input "true"
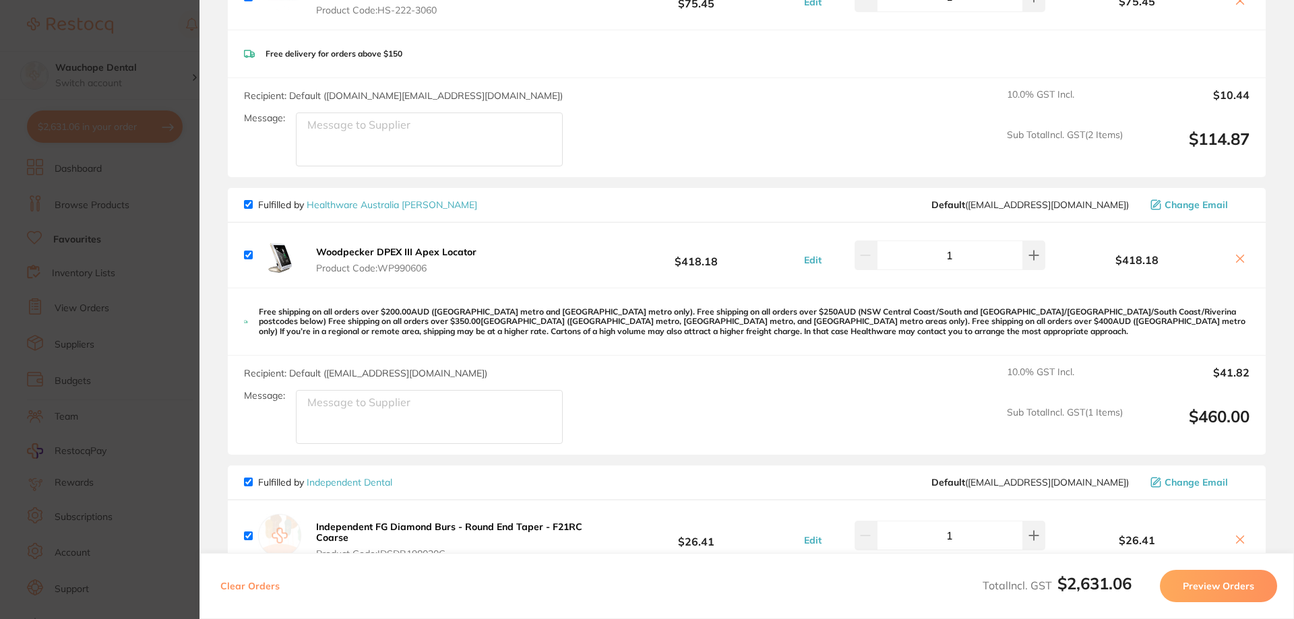
click at [1238, 261] on icon at bounding box center [1240, 258] width 7 height 7
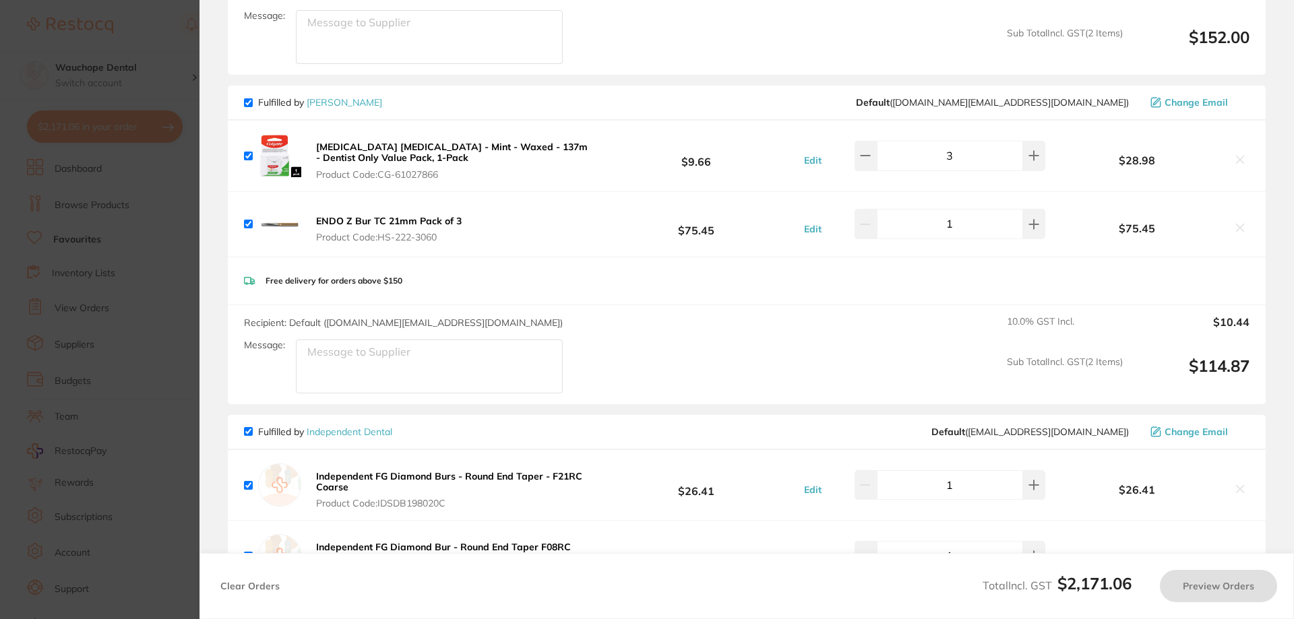
checkbox input "true"
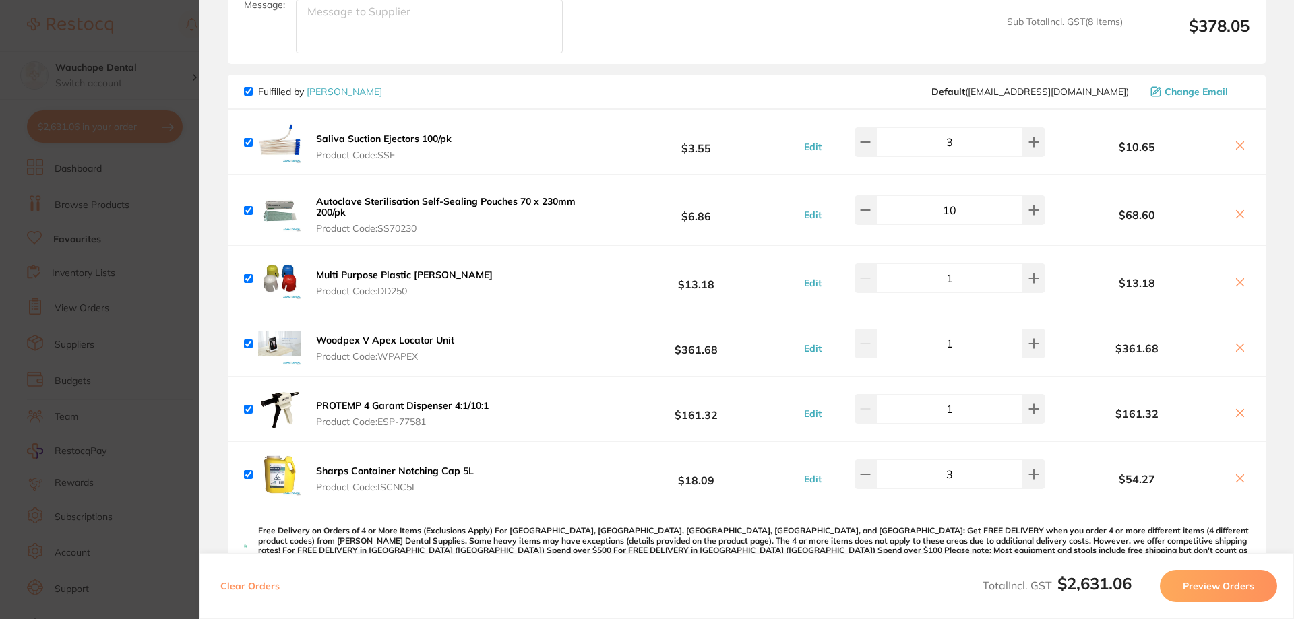
scroll to position [2083, 0]
